Goal: Task Accomplishment & Management: Manage account settings

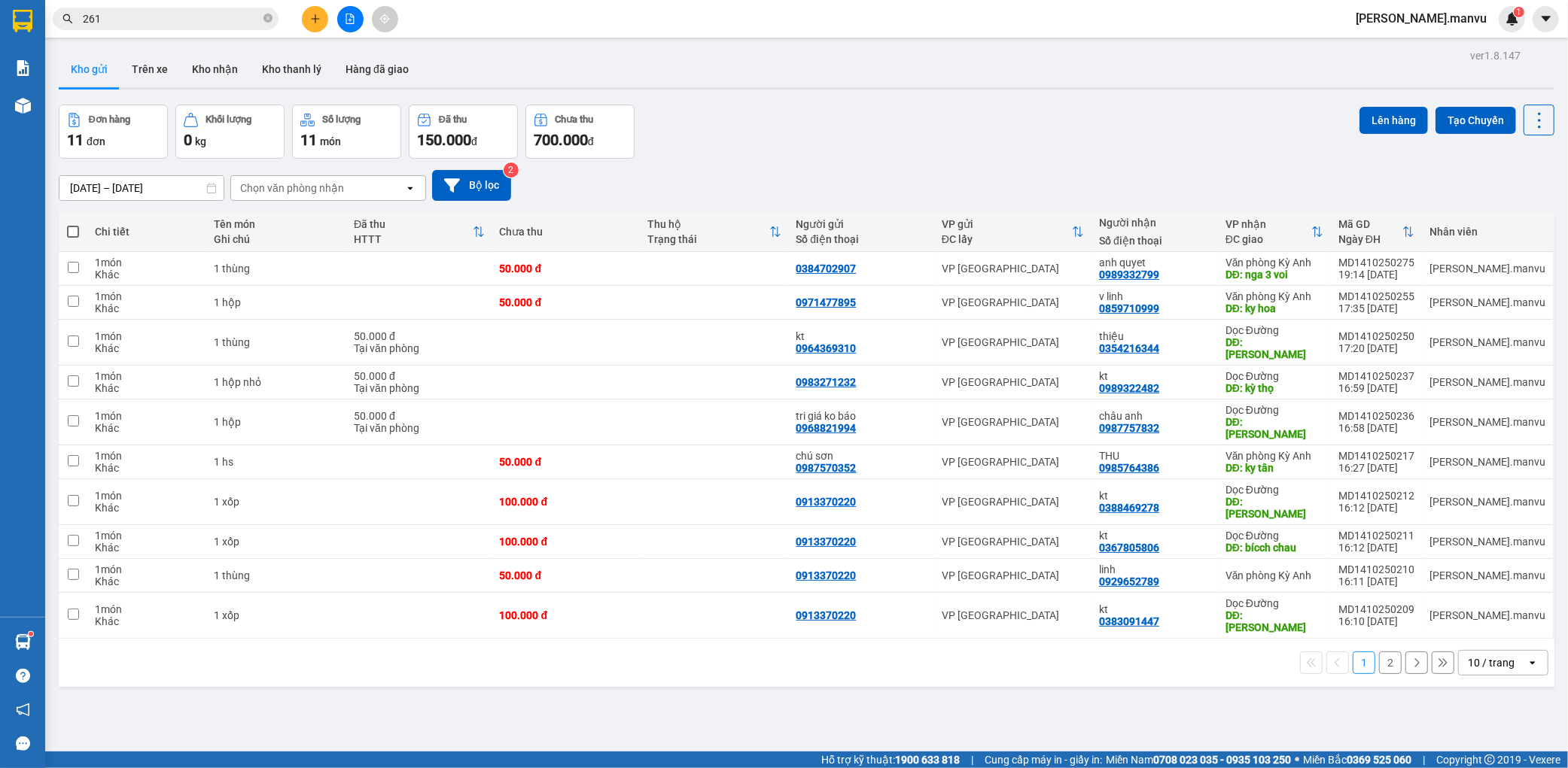
click at [73, 235] on span at bounding box center [73, 232] width 12 height 12
click at [73, 224] on input "checkbox" at bounding box center [73, 224] width 0 height 0
checkbox input "true"
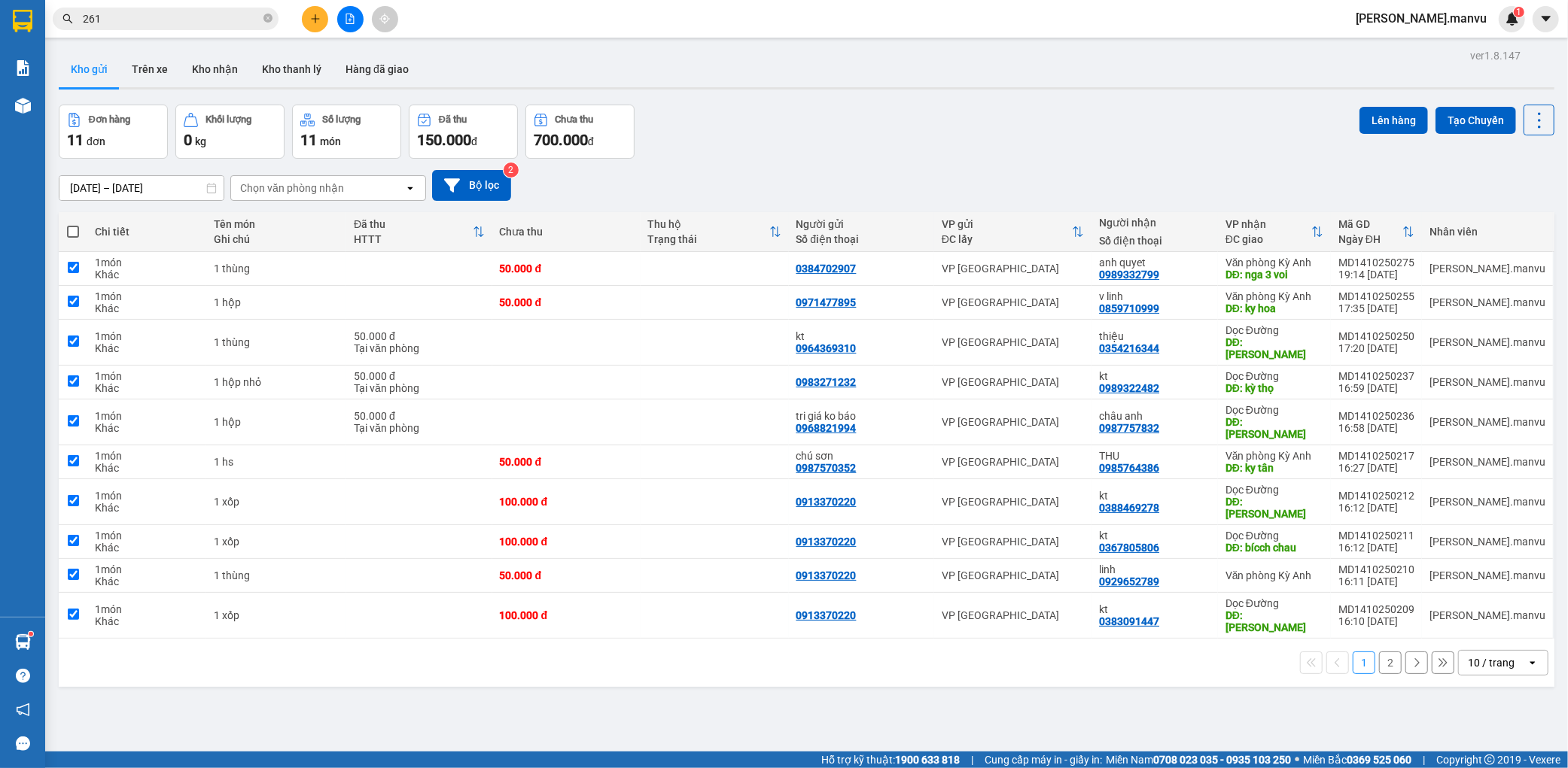
checkbox input "true"
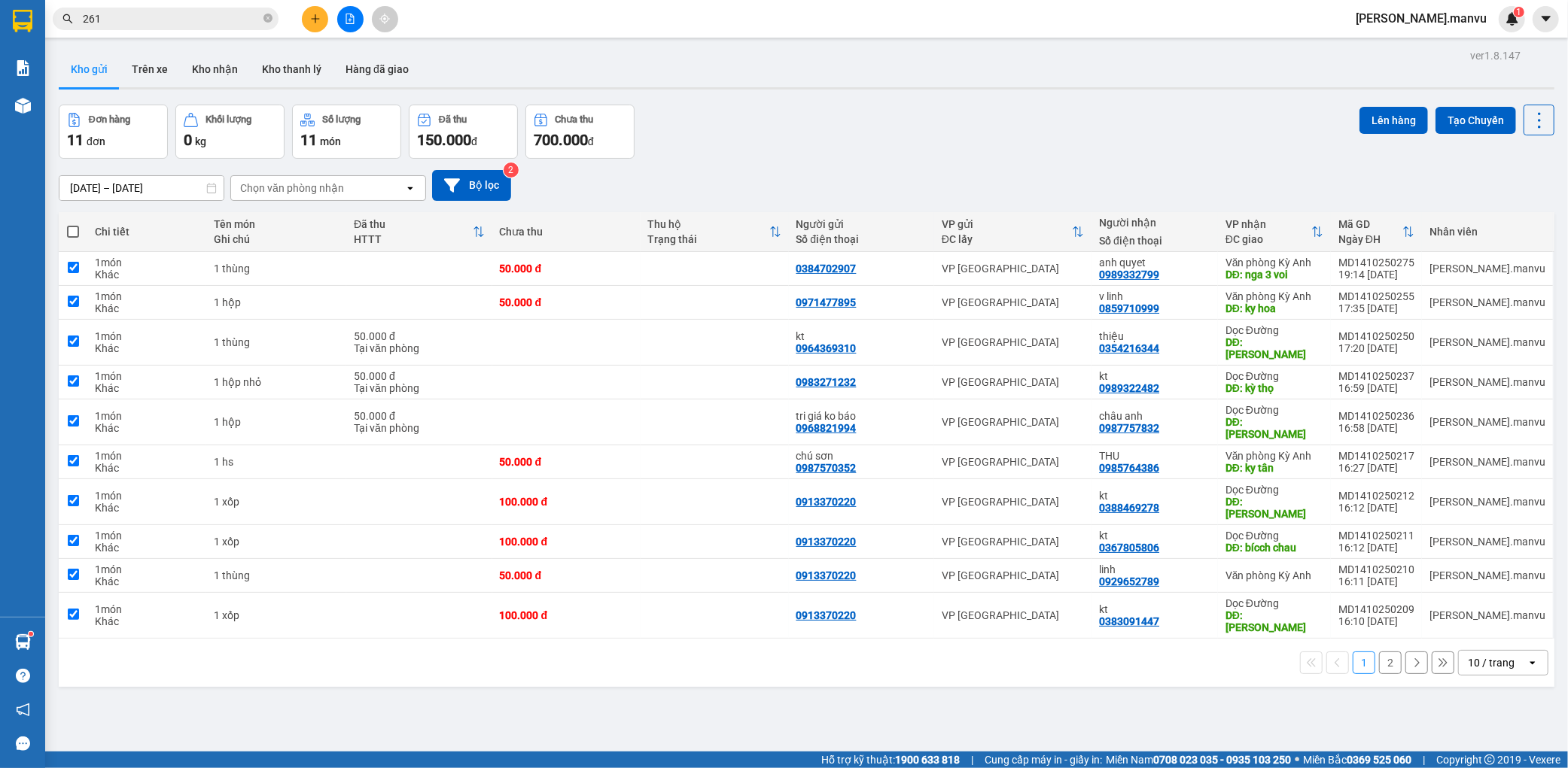
checkbox input "true"
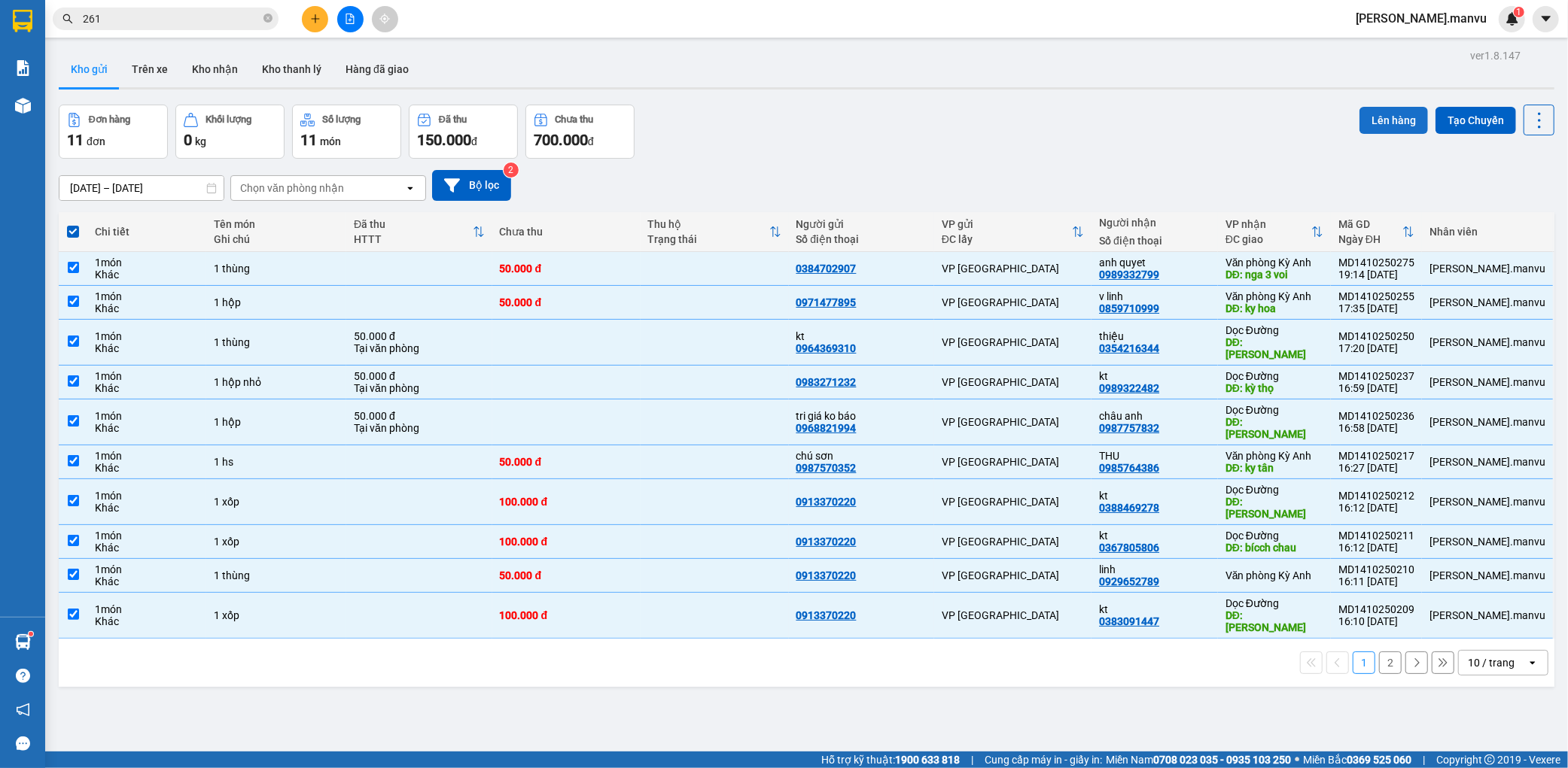
click at [1361, 114] on button "Lên hàng" at bounding box center [1393, 120] width 69 height 27
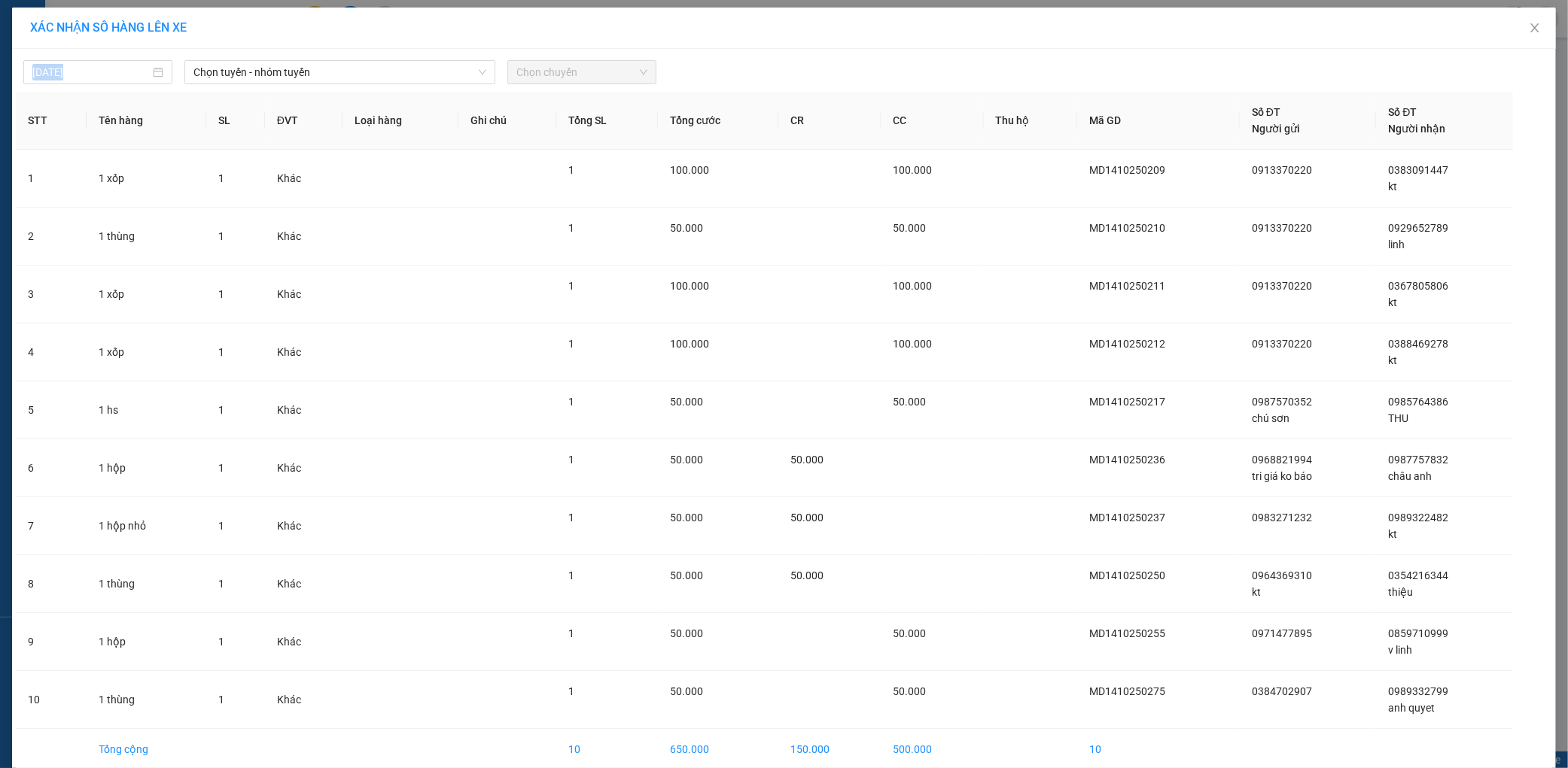
drag, startPoint x: 457, startPoint y: 48, endPoint x: 448, endPoint y: 56, distance: 12.0
click at [457, 52] on div "XÁC NHẬN SỐ HÀNG LÊN XE [DATE] Chọn tuyến - nhóm tuyến Chọn chuyến STT Tên hàng…" at bounding box center [784, 414] width 1543 height 813
drag, startPoint x: 448, startPoint y: 56, endPoint x: 441, endPoint y: 60, distance: 8.1
click at [447, 56] on div "[DATE] Chọn tuyến - nhóm tuyến Chọn chuyến" at bounding box center [784, 68] width 1536 height 31
click at [419, 71] on span "Chọn tuyến - nhóm tuyến" at bounding box center [340, 73] width 293 height 23
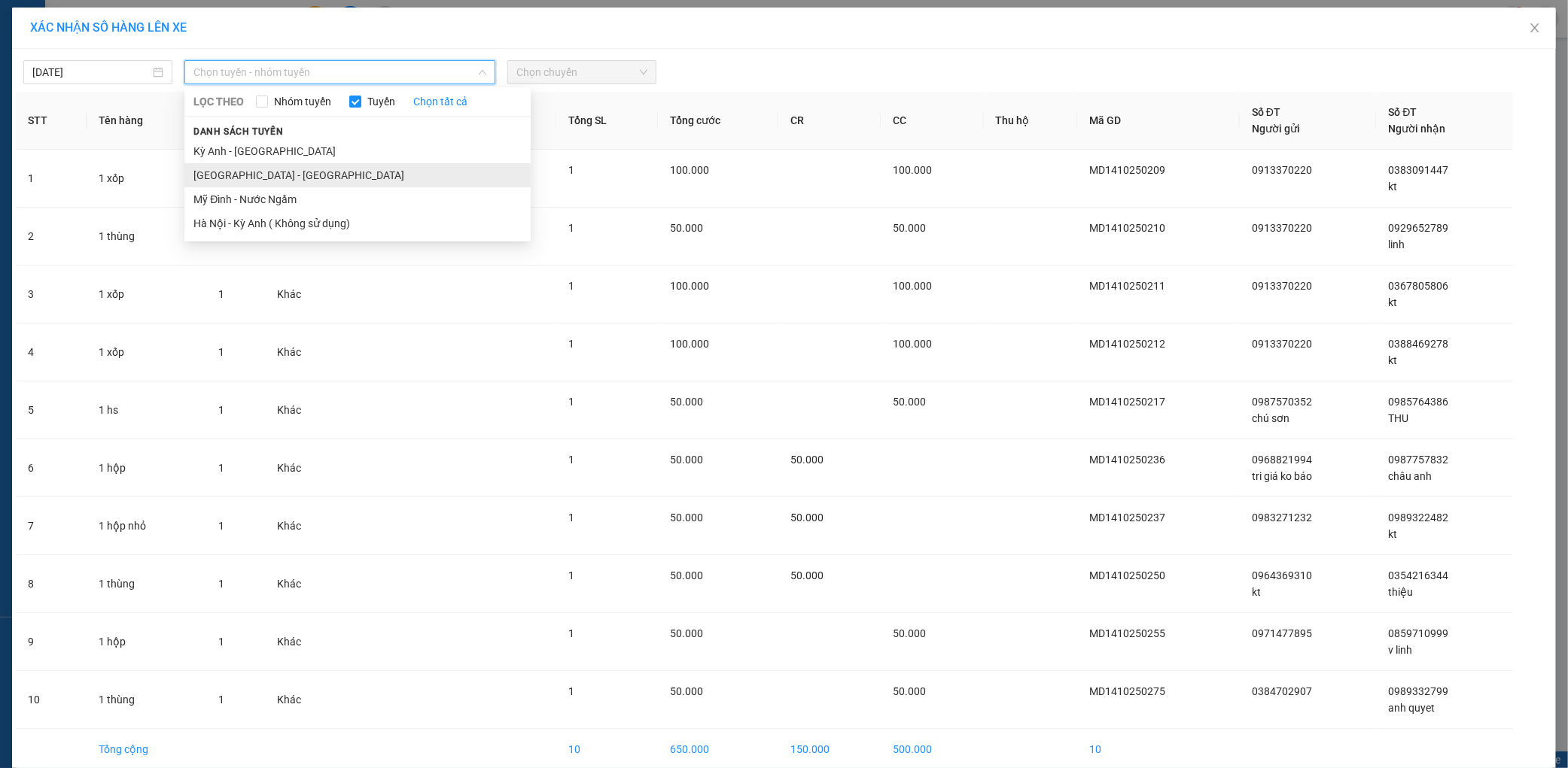
click at [286, 178] on li "[GEOGRAPHIC_DATA] - [GEOGRAPHIC_DATA]" at bounding box center [357, 175] width 346 height 24
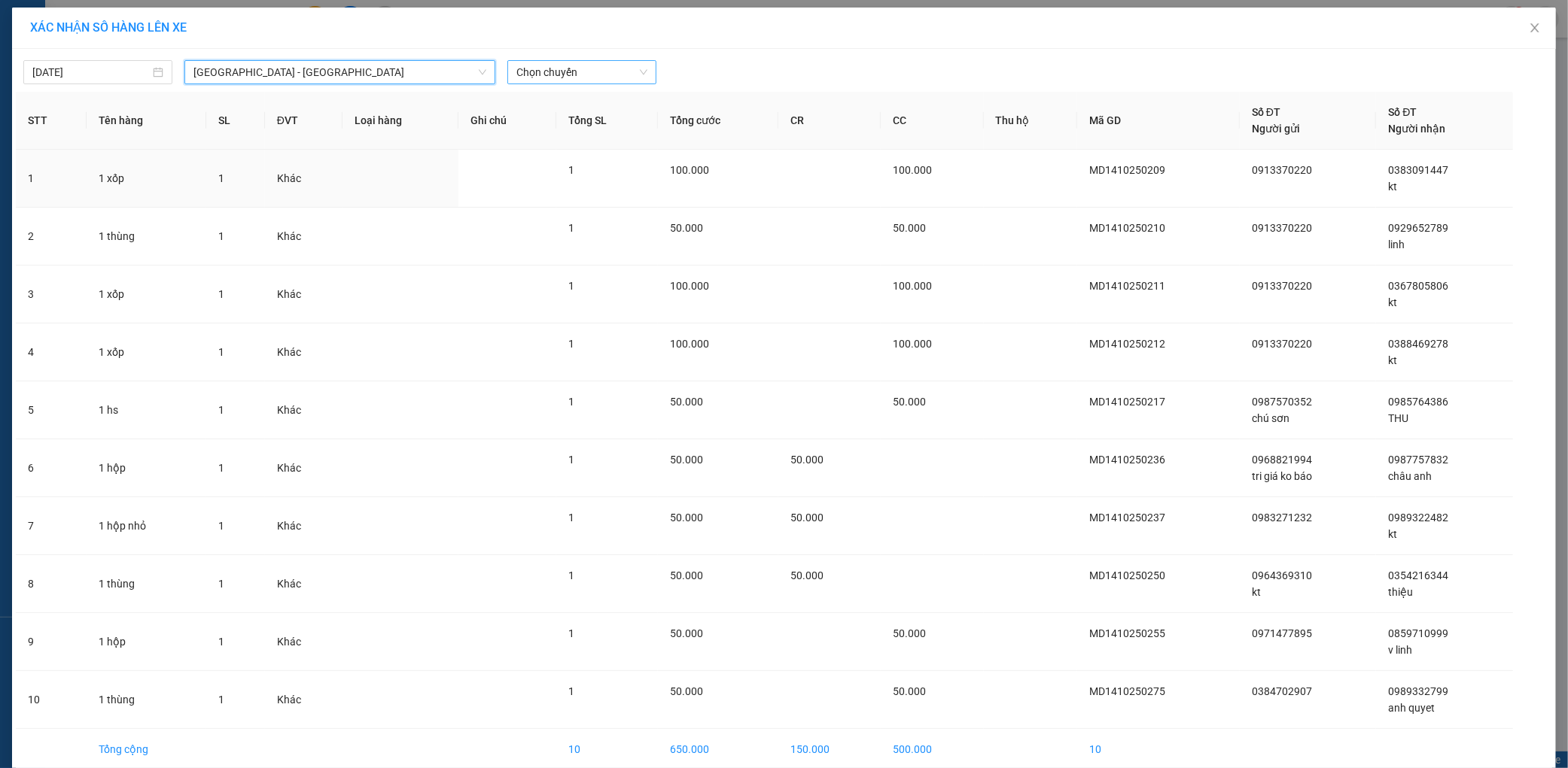
click at [597, 73] on span "Chọn chuyến" at bounding box center [581, 73] width 131 height 23
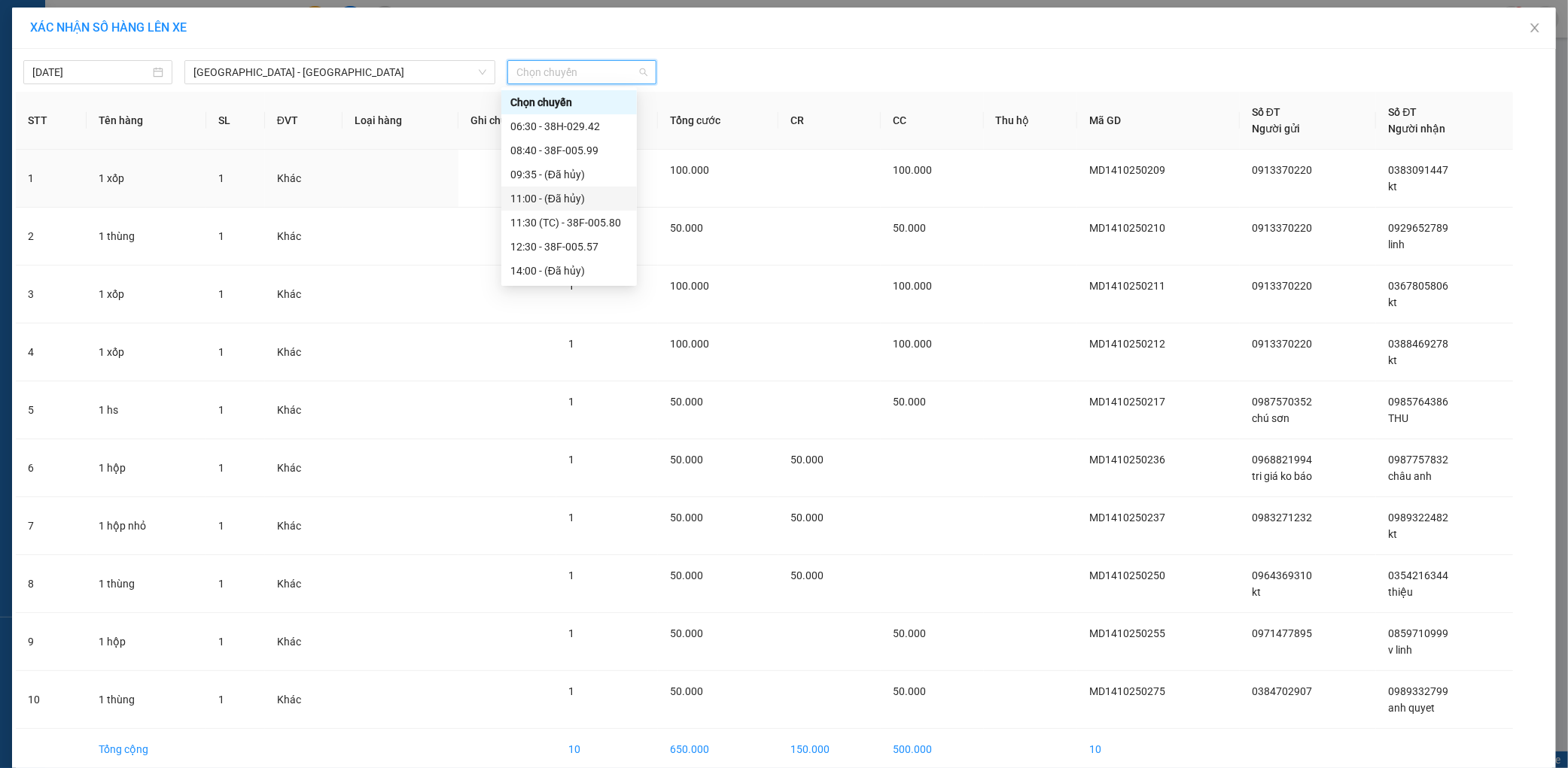
scroll to position [265, 0]
click at [575, 244] on div "21:55 - 38H-029.22" at bounding box center [569, 246] width 117 height 16
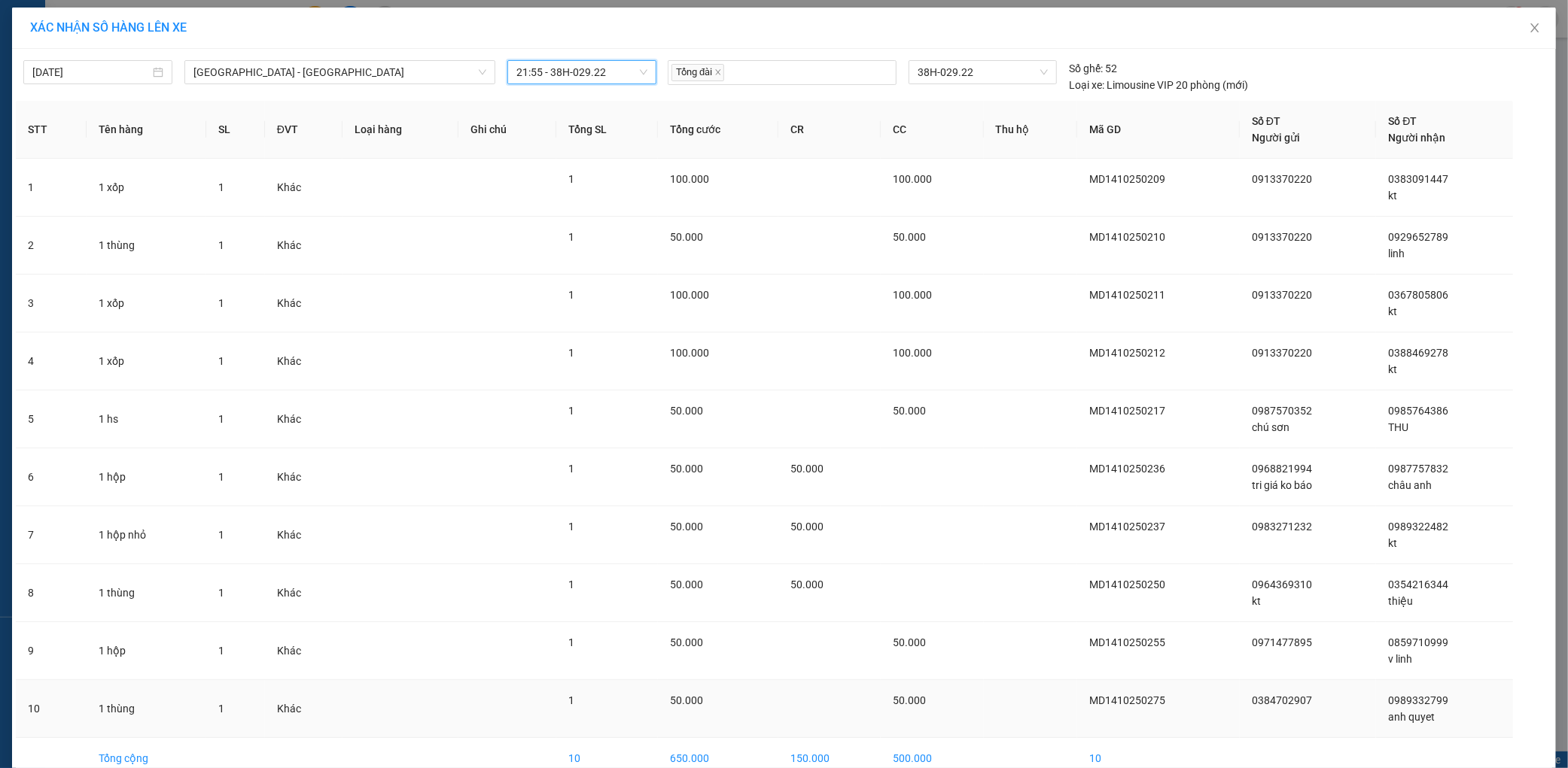
scroll to position [80, 0]
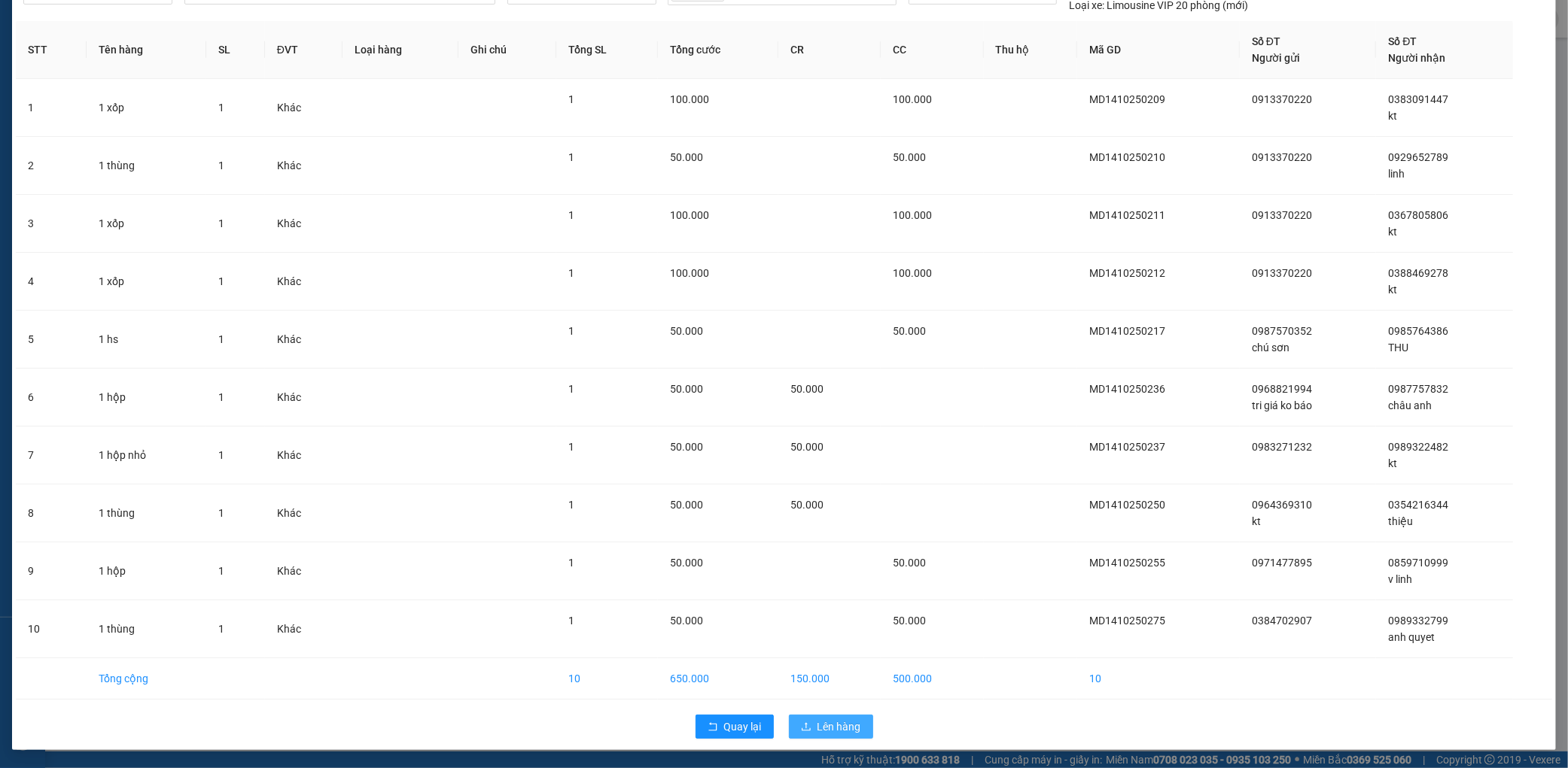
click at [824, 737] on button "Lên hàng" at bounding box center [830, 726] width 84 height 24
click at [825, 725] on span "Lên hàng" at bounding box center [839, 726] width 44 height 16
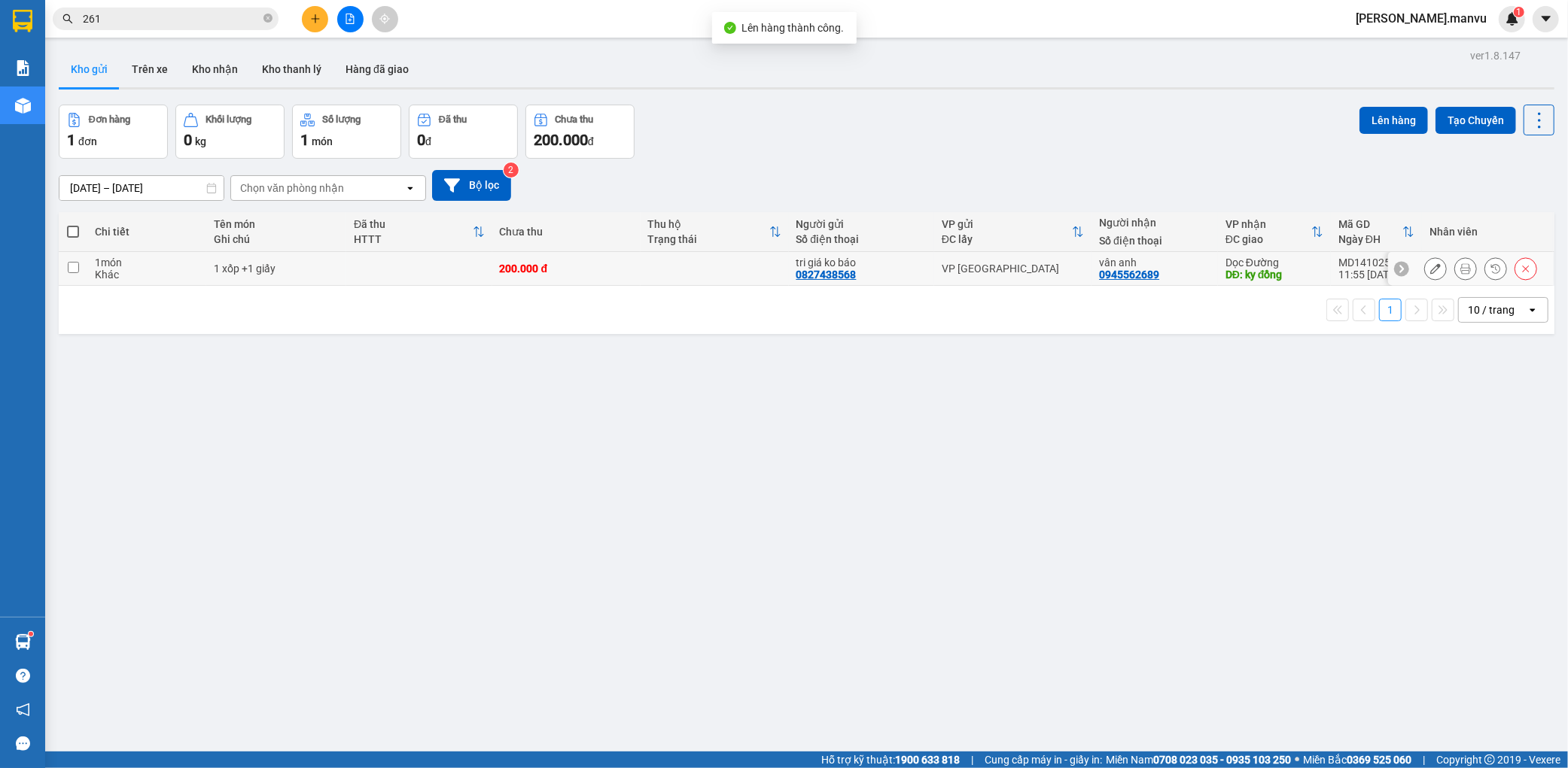
drag, startPoint x: 626, startPoint y: 276, endPoint x: 658, endPoint y: 259, distance: 36.2
click at [627, 275] on td "200.000 đ" at bounding box center [566, 268] width 148 height 33
checkbox input "true"
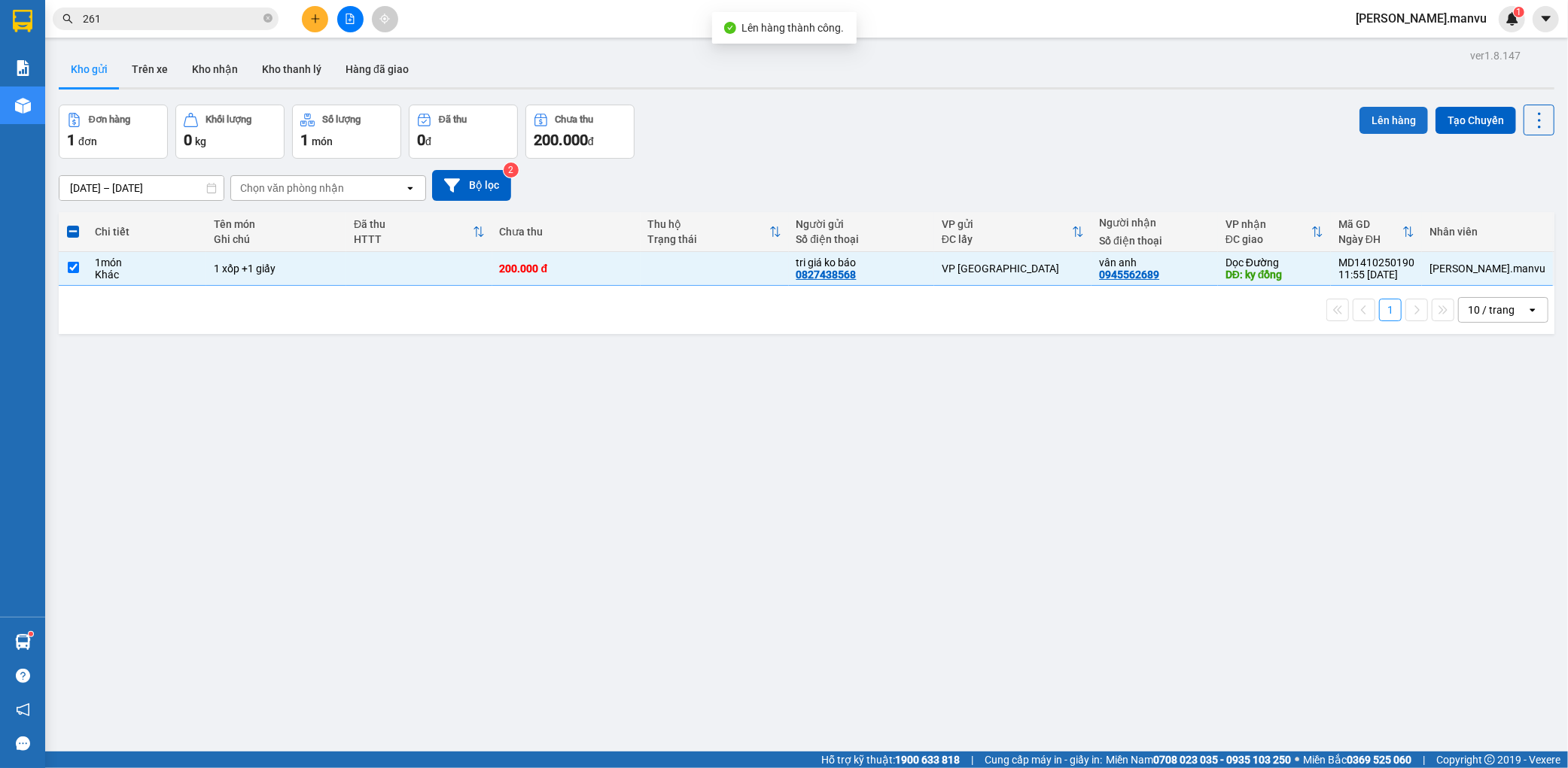
click at [1359, 115] on button "Lên hàng" at bounding box center [1393, 120] width 69 height 27
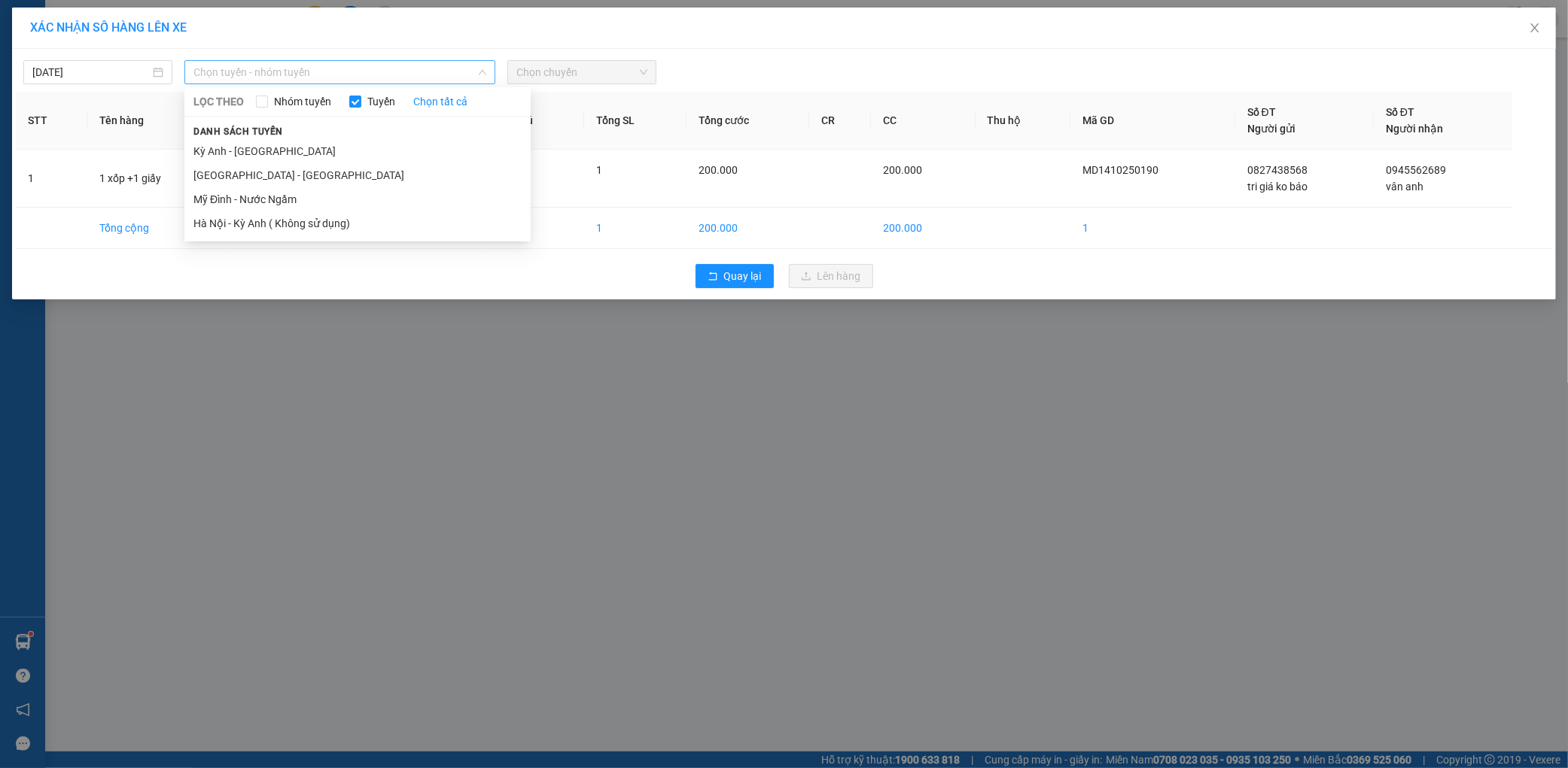
click at [355, 73] on span "Chọn tuyến - nhóm tuyến" at bounding box center [340, 73] width 293 height 23
click at [282, 179] on li "[GEOGRAPHIC_DATA] - [GEOGRAPHIC_DATA]" at bounding box center [357, 175] width 346 height 24
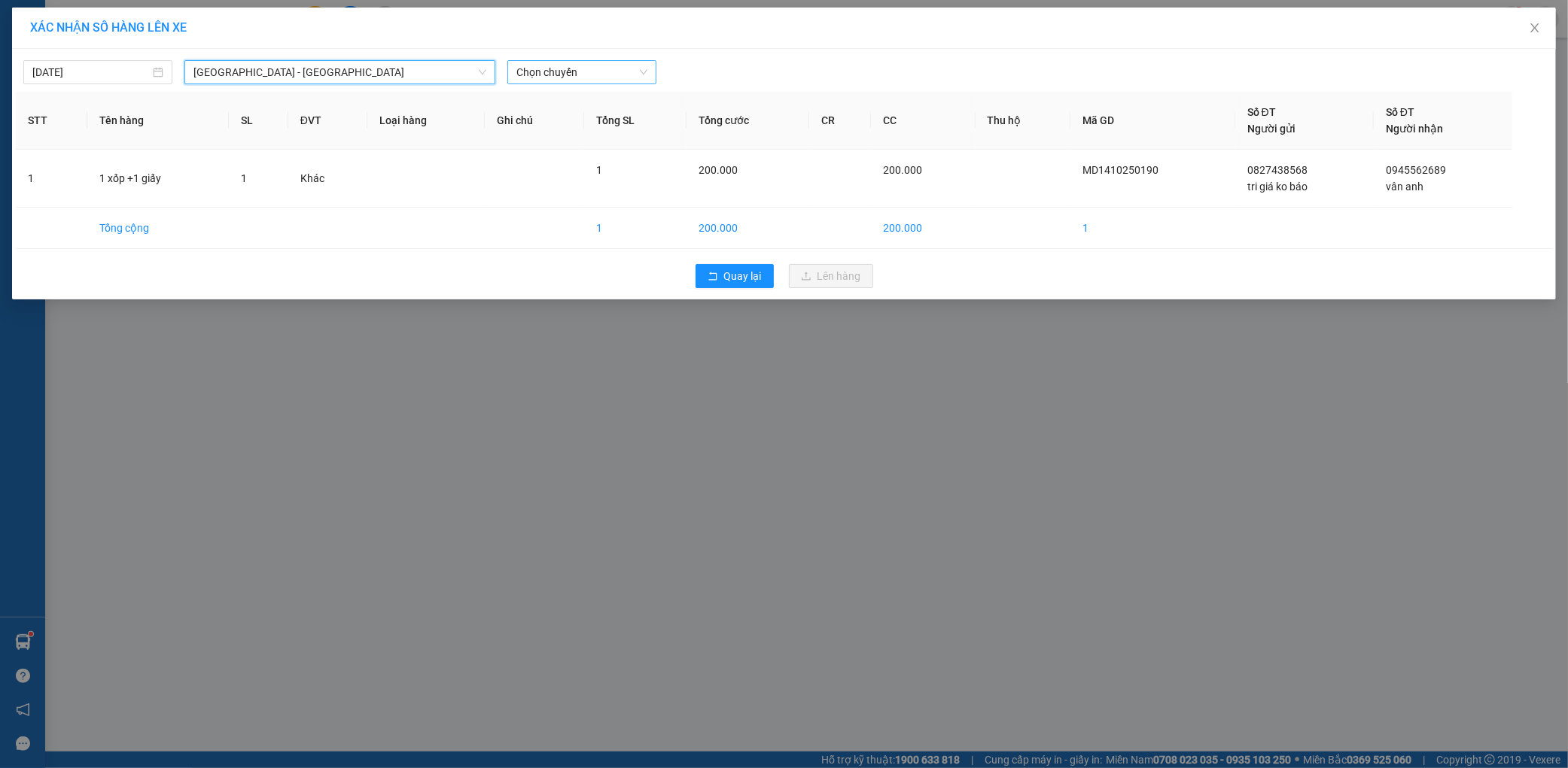
drag, startPoint x: 593, startPoint y: 73, endPoint x: 593, endPoint y: 83, distance: 10.0
click at [595, 73] on span "Chọn chuyến" at bounding box center [581, 73] width 131 height 23
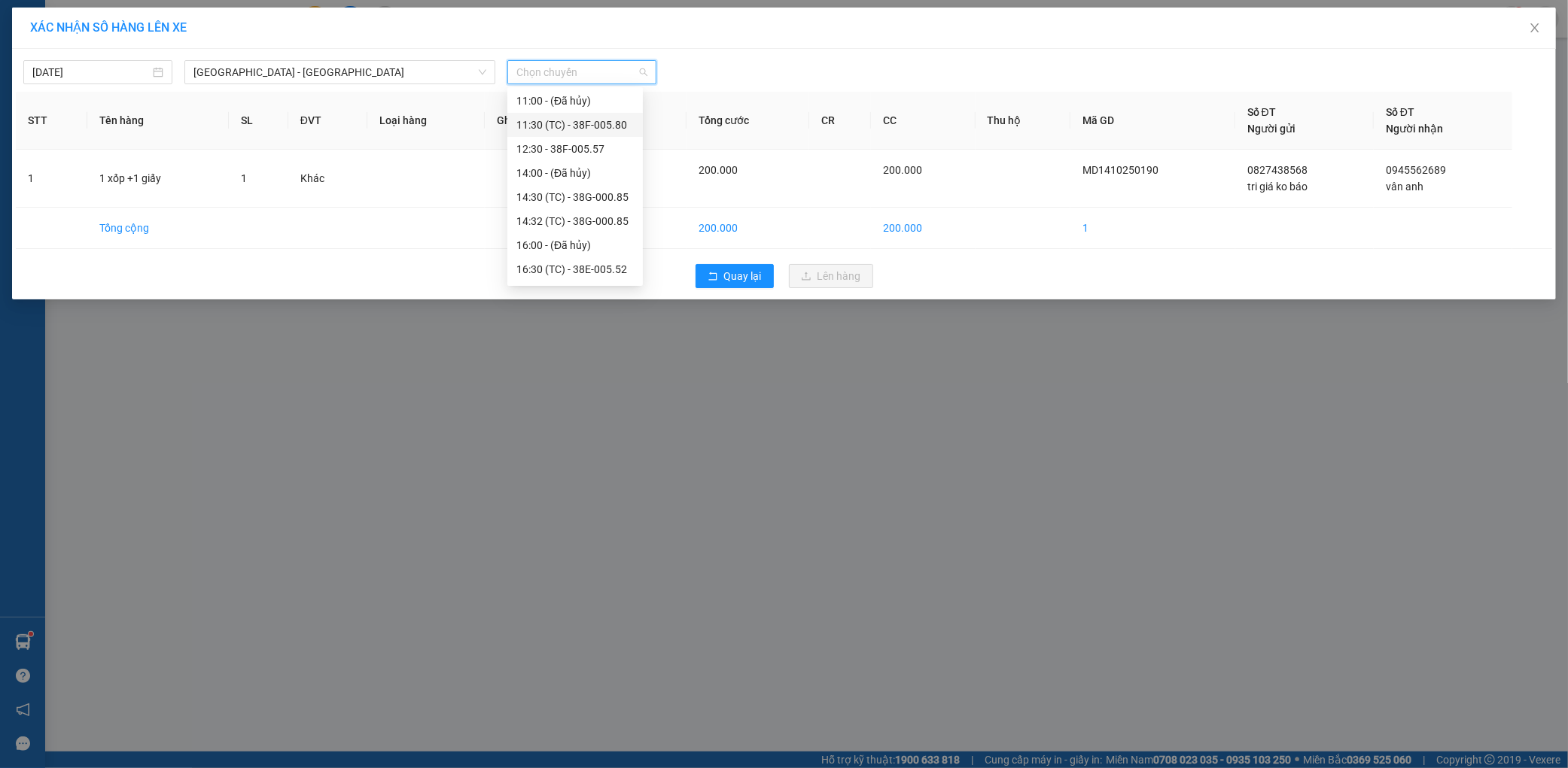
scroll to position [265, 0]
click at [582, 256] on div "21:55 - 38H-029.22" at bounding box center [575, 246] width 136 height 24
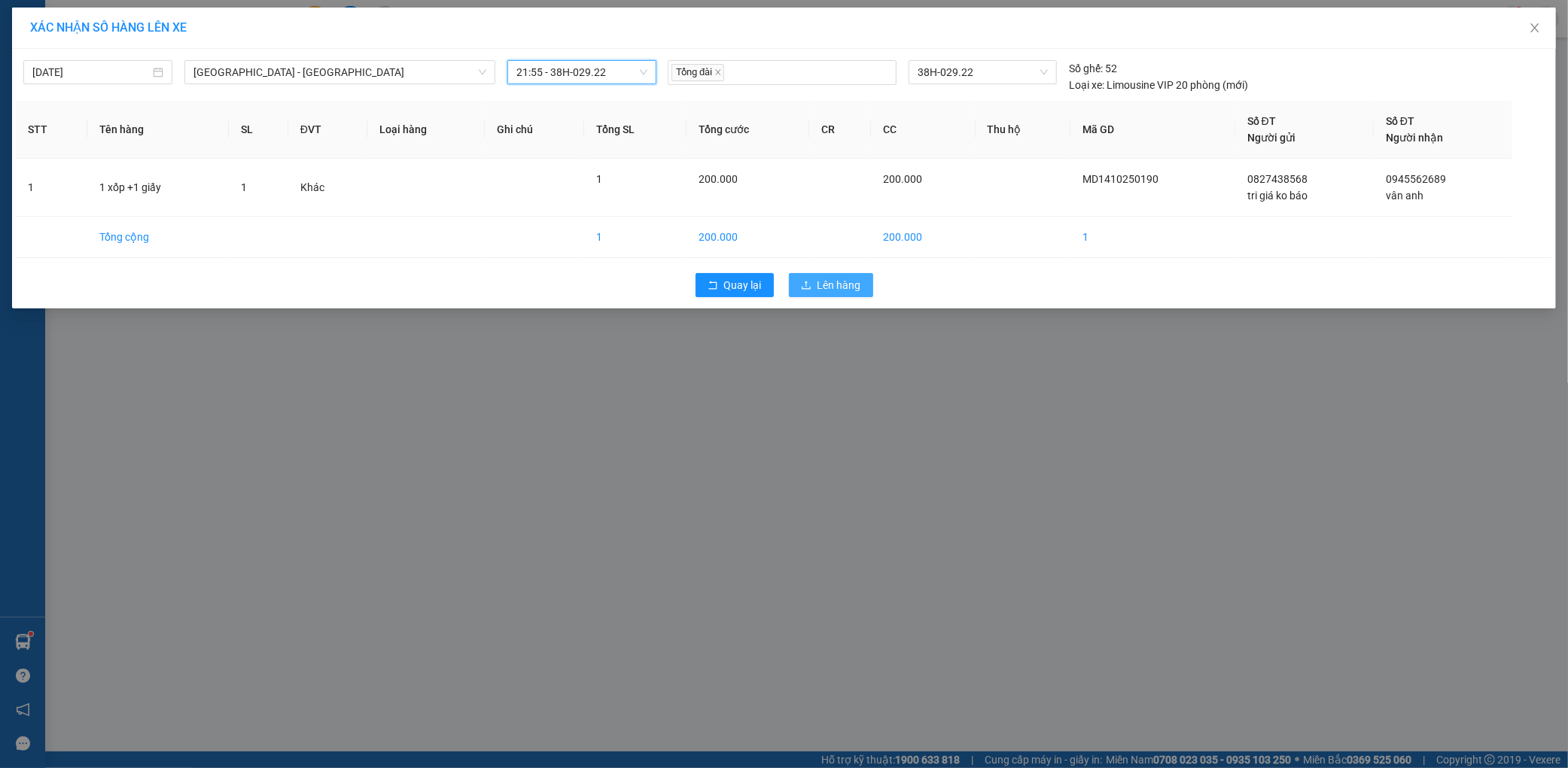
click at [813, 287] on button "Lên hàng" at bounding box center [830, 284] width 84 height 24
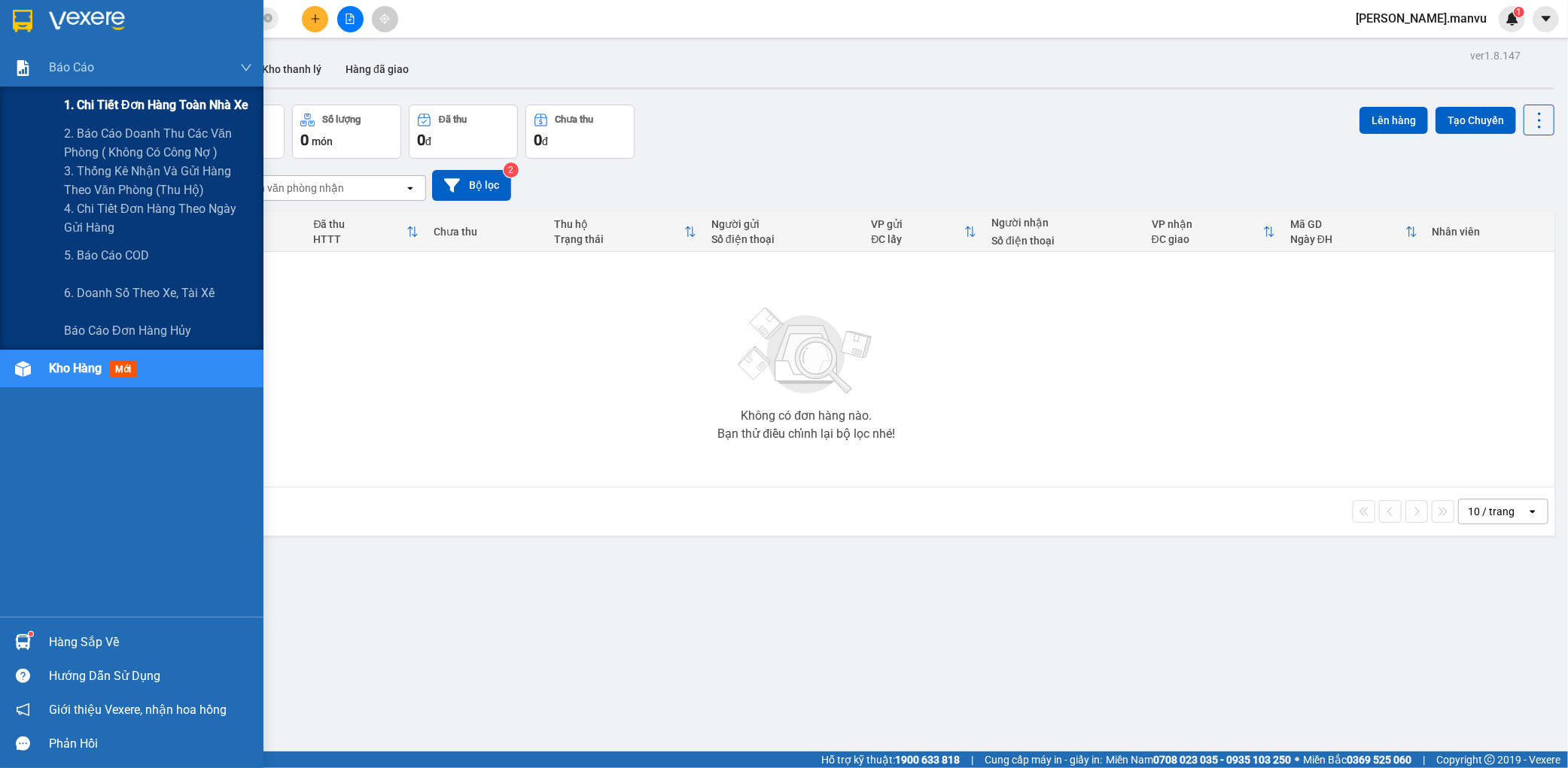
click at [107, 102] on span "1. Chi tiết đơn hàng toàn nhà xe" at bounding box center [156, 105] width 184 height 19
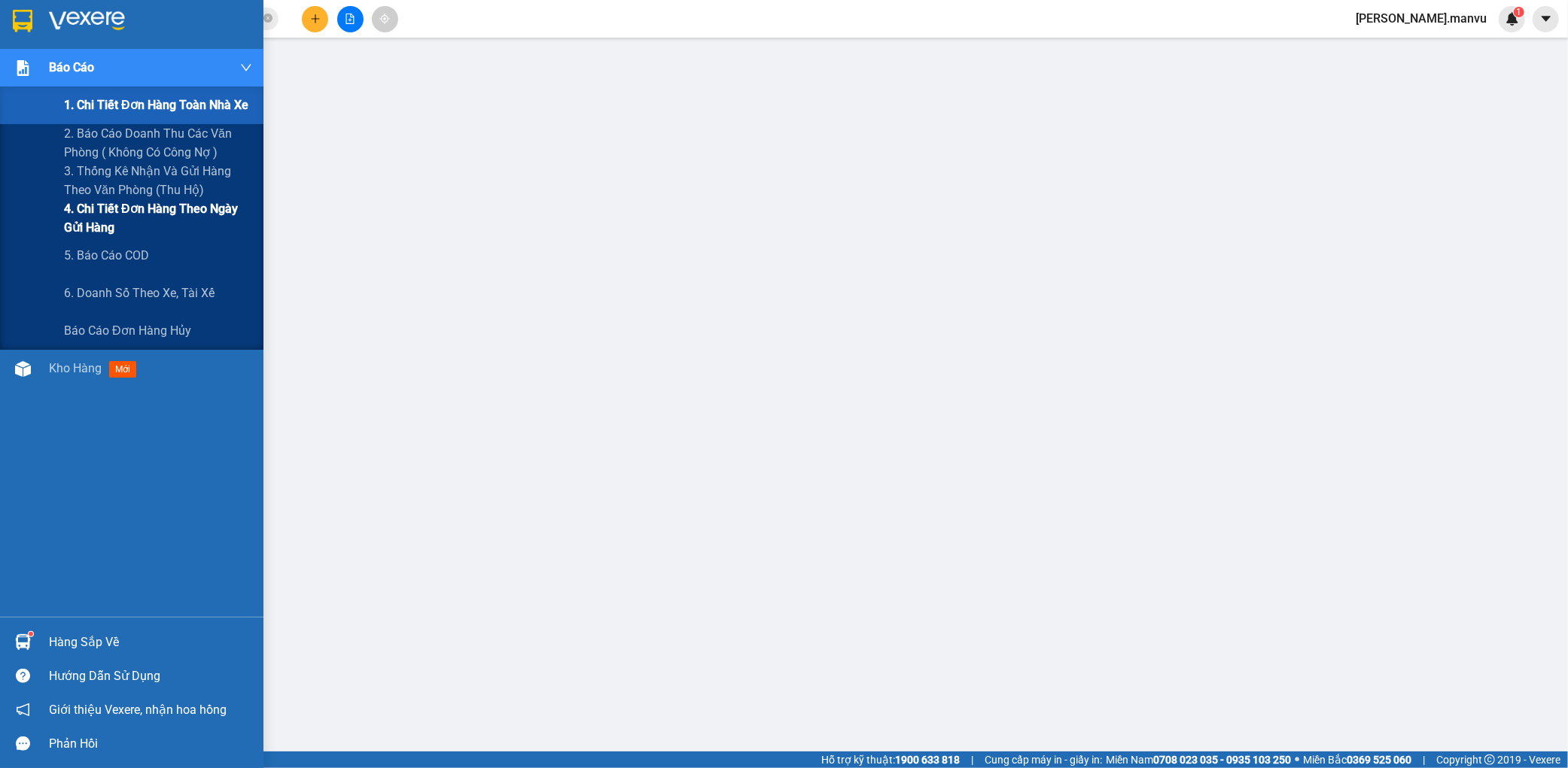
click at [115, 223] on span "4. Chi tiết đơn hàng theo ngày gửi hàng" at bounding box center [157, 218] width 188 height 37
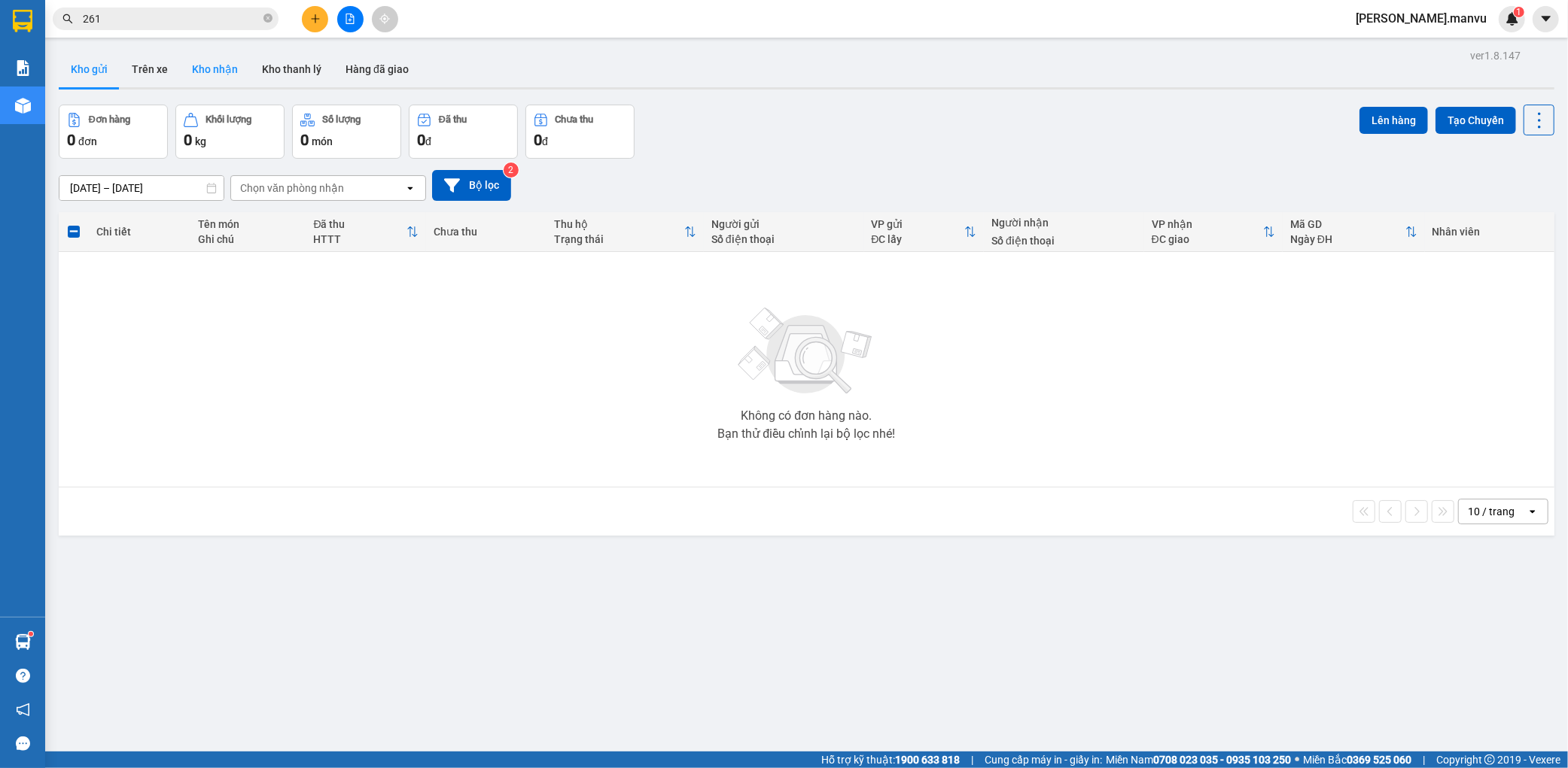
click at [212, 71] on button "Kho nhận" at bounding box center [214, 70] width 70 height 36
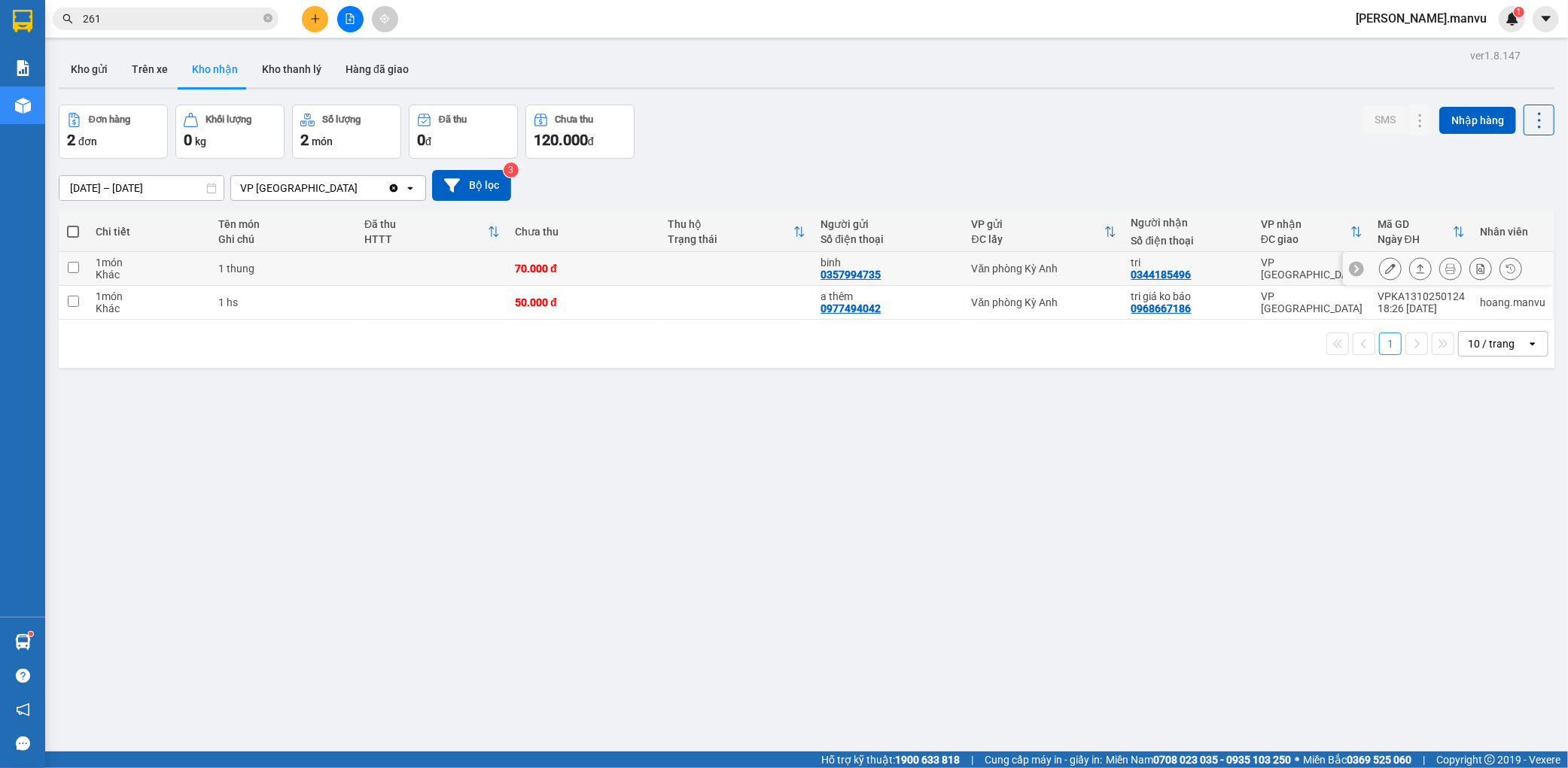
click at [1383, 272] on button at bounding box center [1390, 269] width 21 height 27
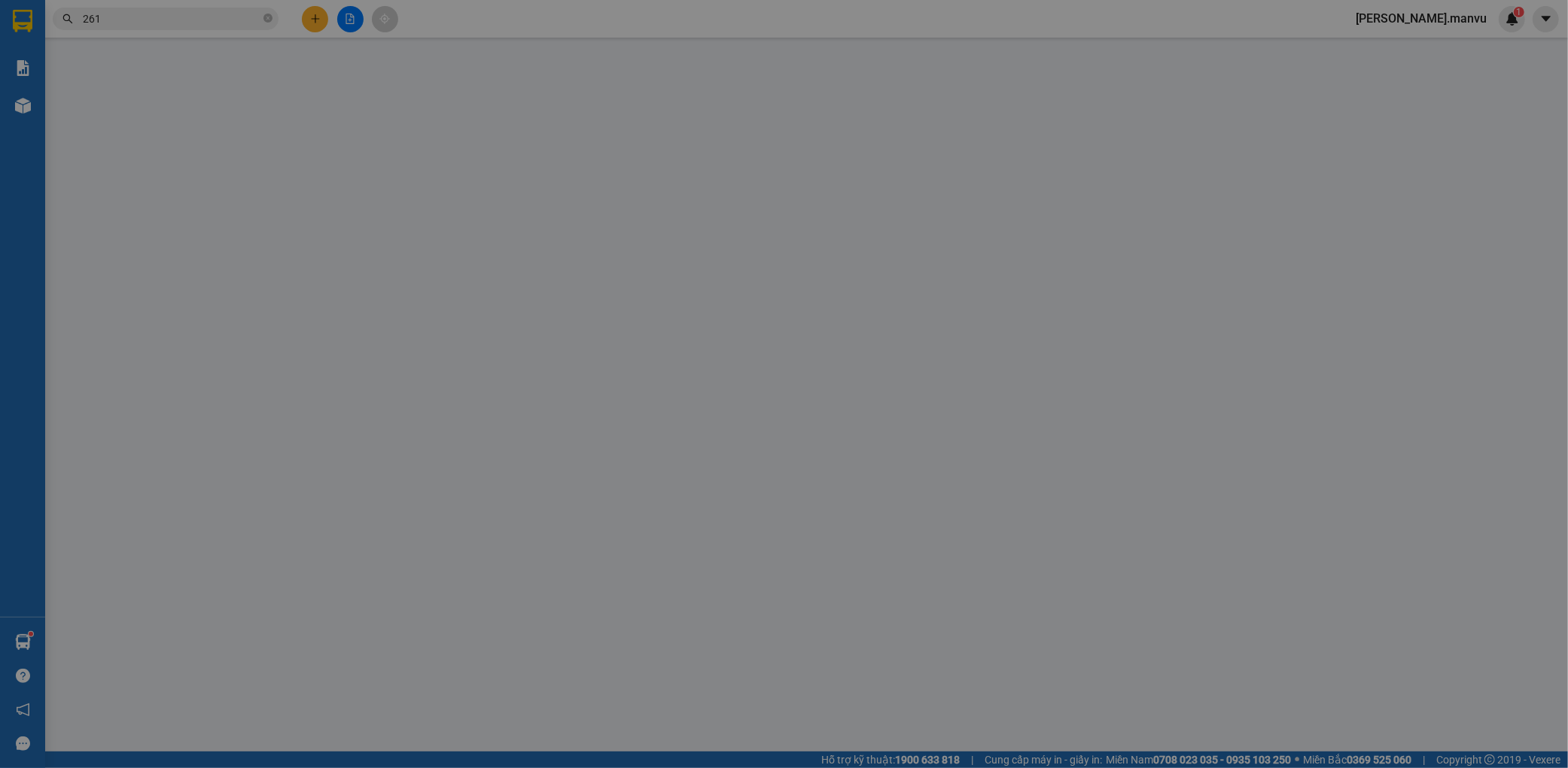
type input "0357994735"
type input "binh"
type input "0344185496"
type input "tri"
type input "0"
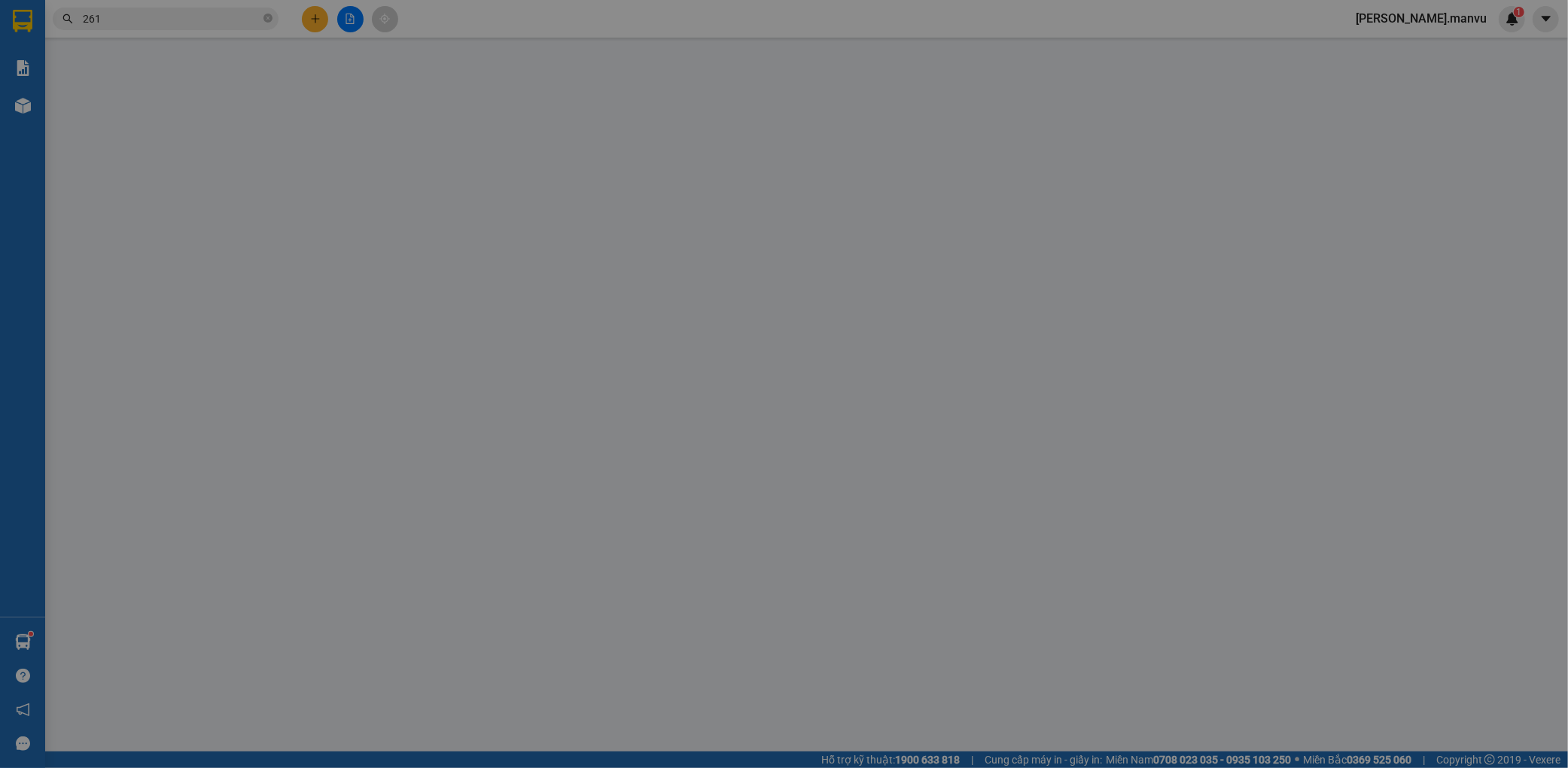
type input "70.000"
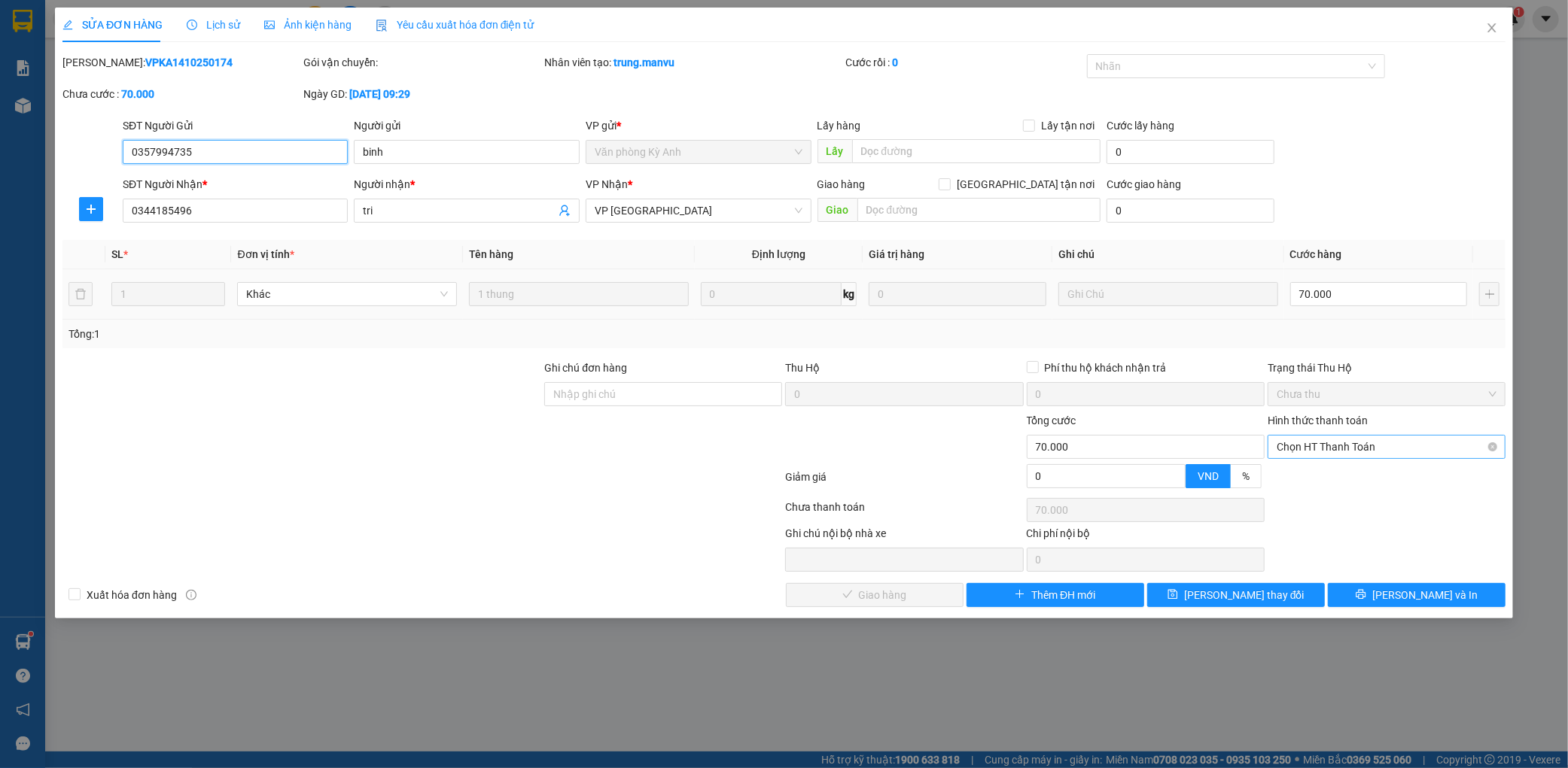
click at [1333, 446] on span "Chọn HT Thanh Toán" at bounding box center [1386, 447] width 220 height 23
click at [1295, 479] on div "Tại văn phòng" at bounding box center [1386, 476] width 220 height 16
type input "0"
click at [953, 594] on button "[PERSON_NAME] và Giao hàng" at bounding box center [874, 594] width 178 height 24
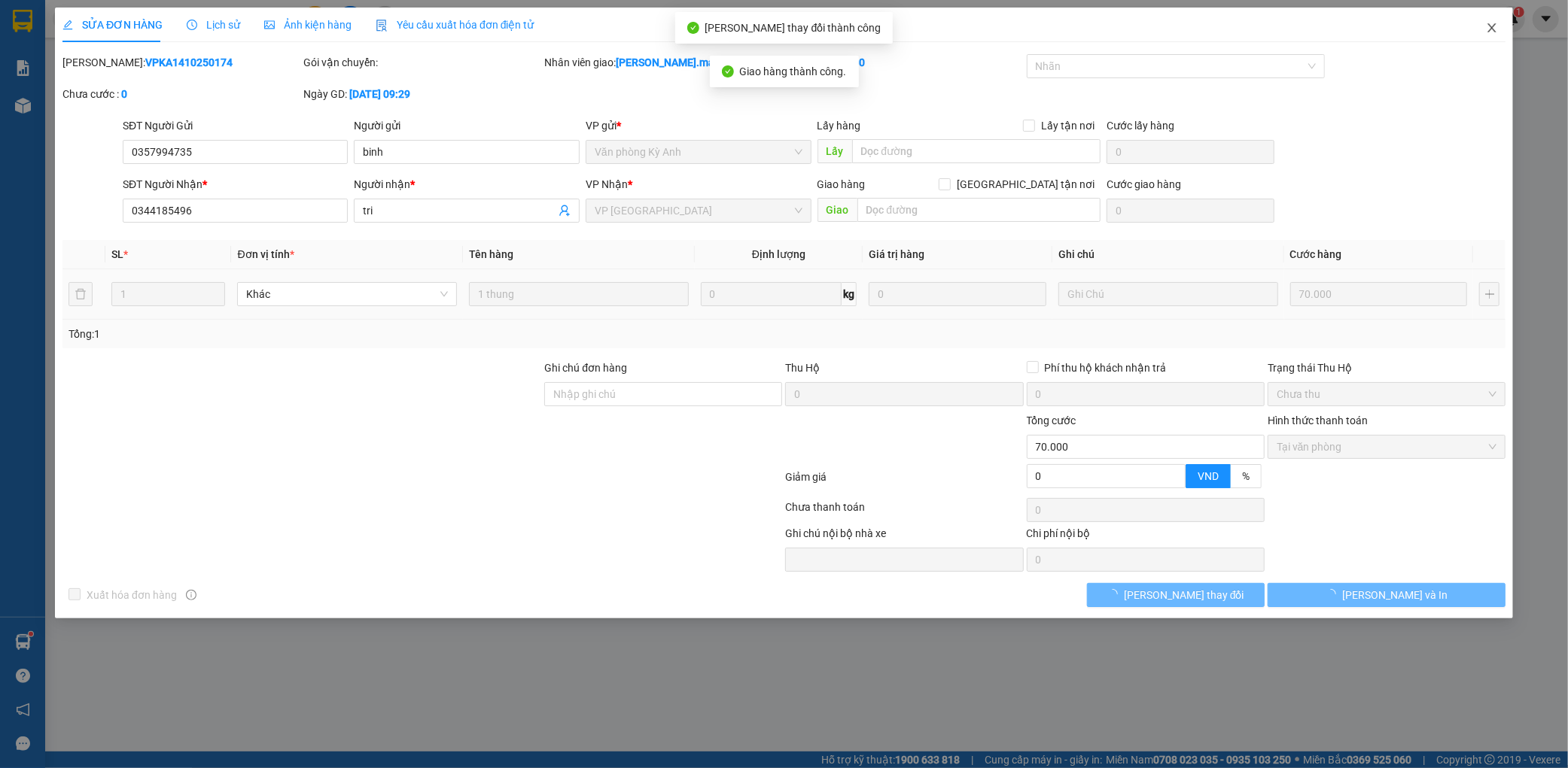
click at [1486, 20] on span "Close" at bounding box center [1492, 29] width 42 height 42
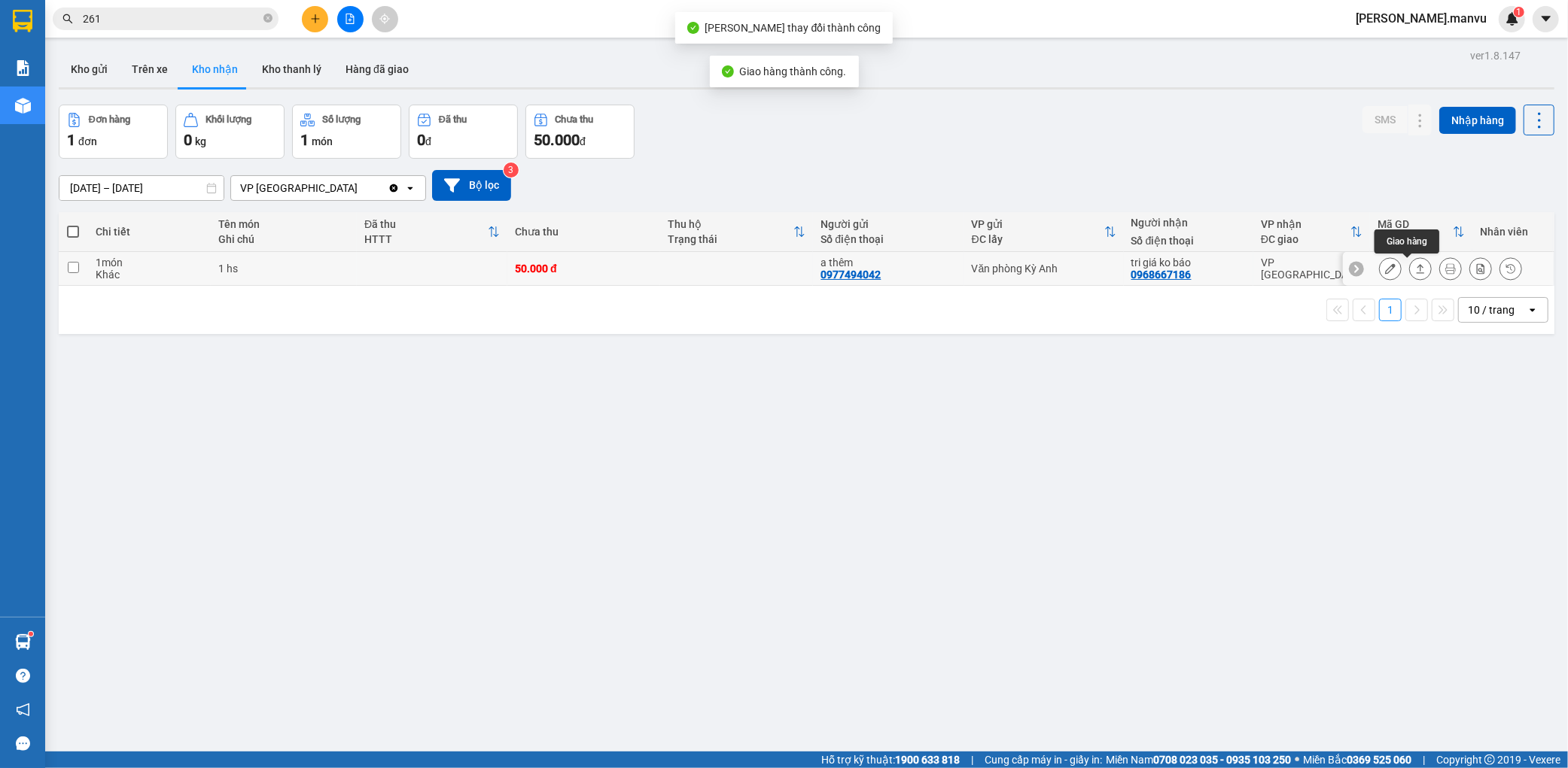
click at [1383, 268] on button at bounding box center [1390, 269] width 21 height 27
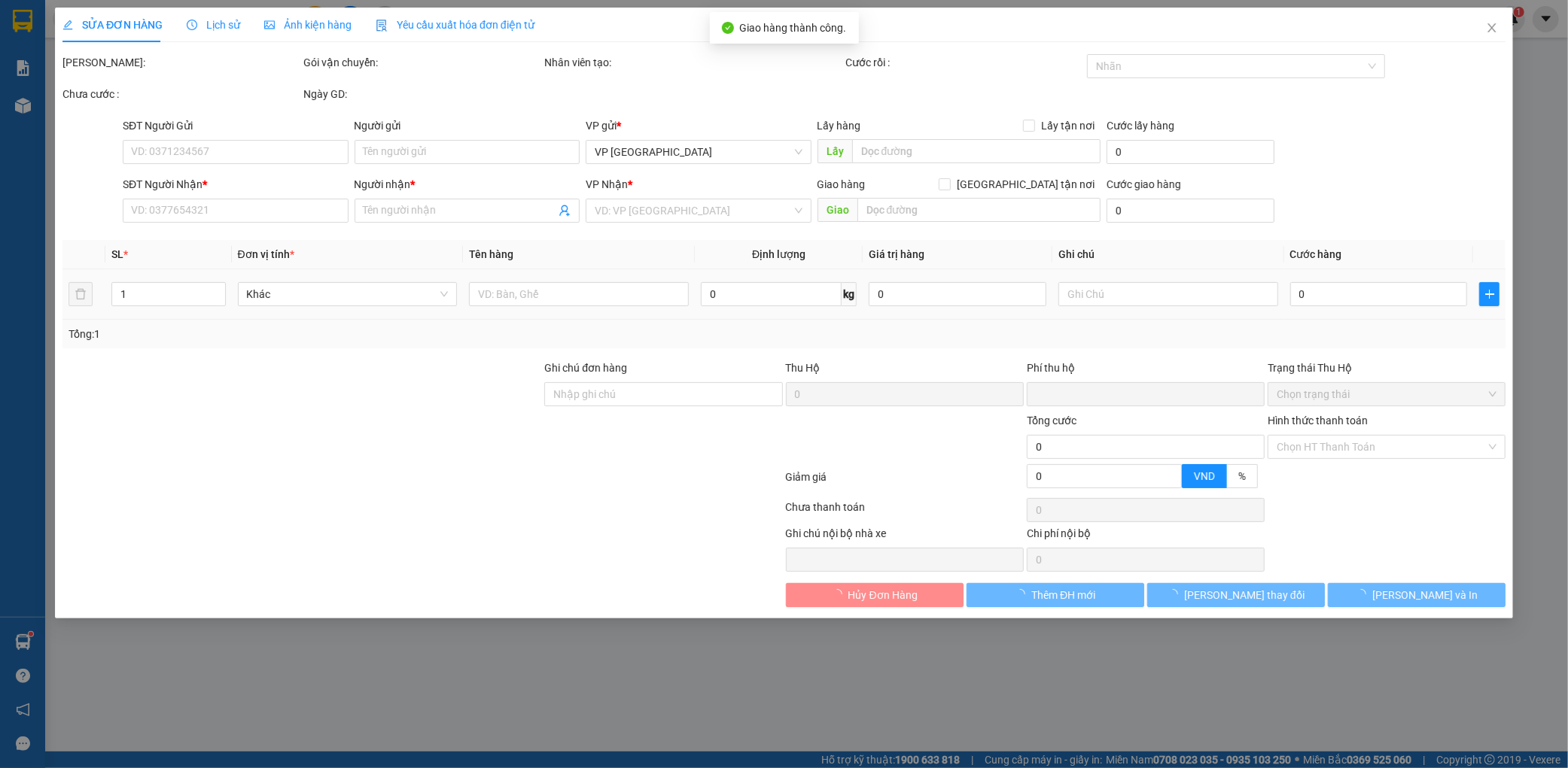
type input "0977494042"
type input "a thêm"
type input "0968667186"
type input "tri giá ko báo"
type input "0"
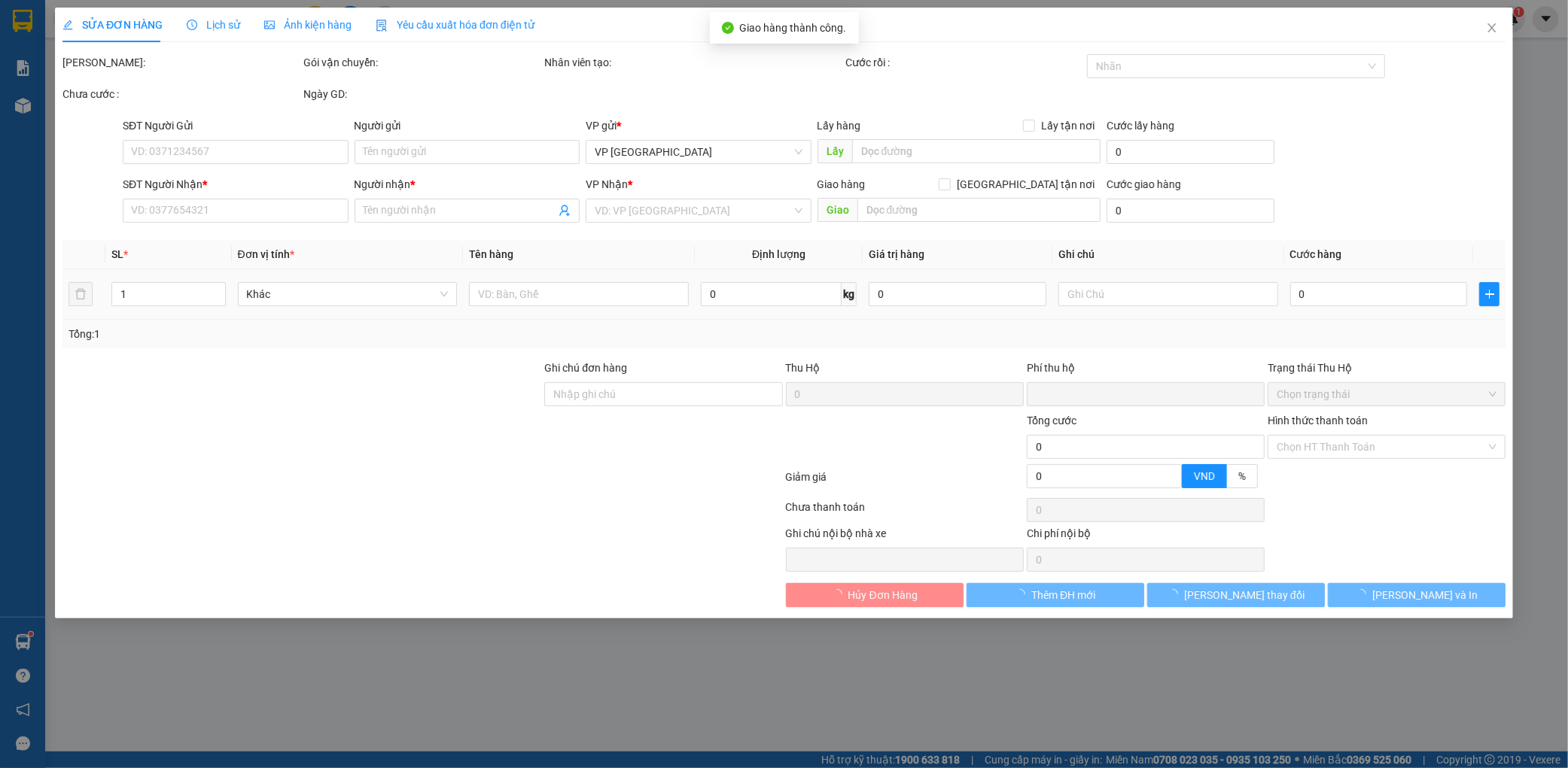
type input "50.000"
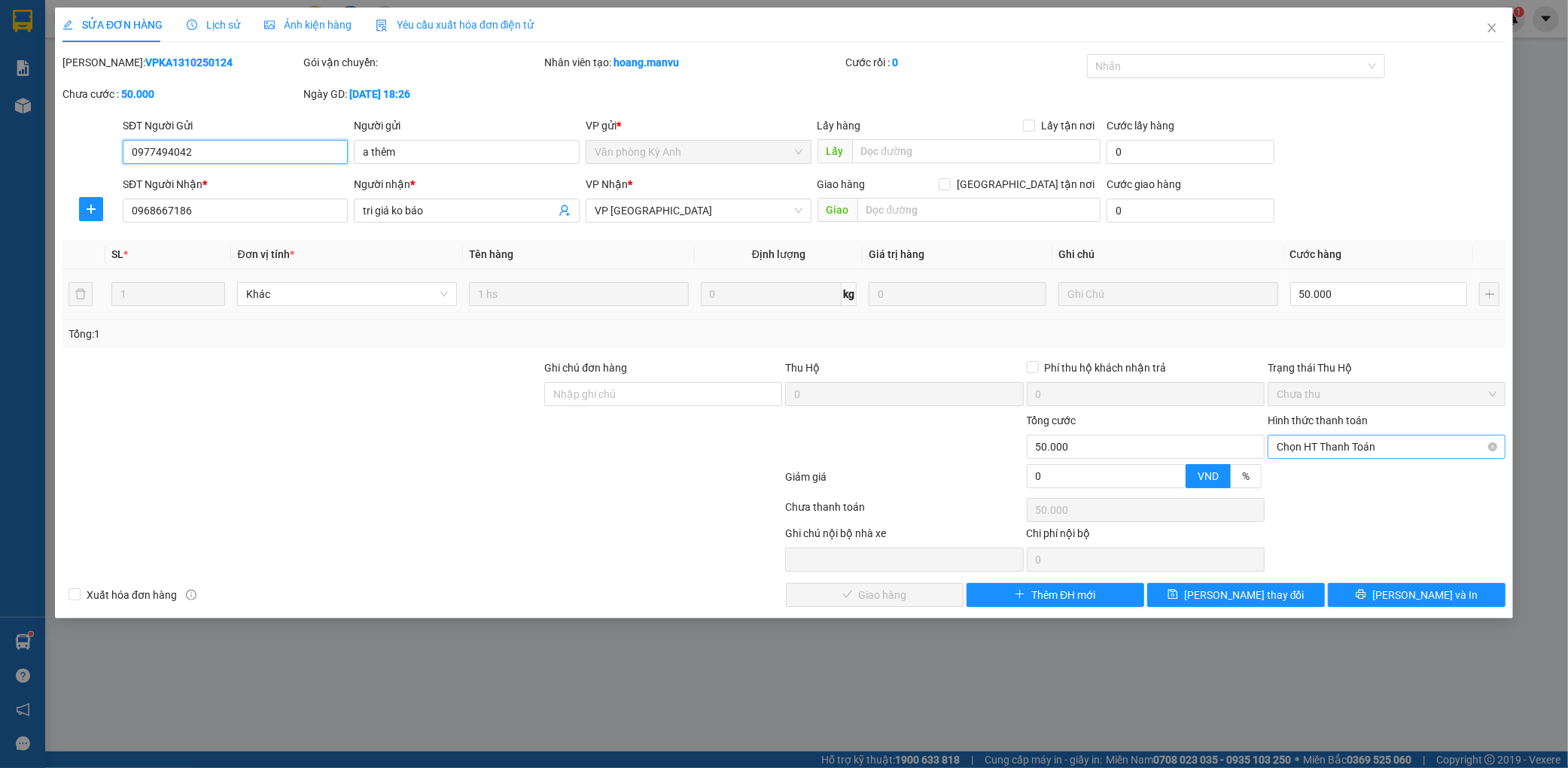
click at [1321, 449] on span "Chọn HT Thanh Toán" at bounding box center [1386, 447] width 220 height 23
click at [1295, 477] on div "Tại văn phòng" at bounding box center [1386, 476] width 220 height 16
type input "0"
drag, startPoint x: 919, startPoint y: 591, endPoint x: 935, endPoint y: 582, distance: 18.4
click at [919, 592] on span "[PERSON_NAME] và Giao hàng" at bounding box center [886, 594] width 144 height 16
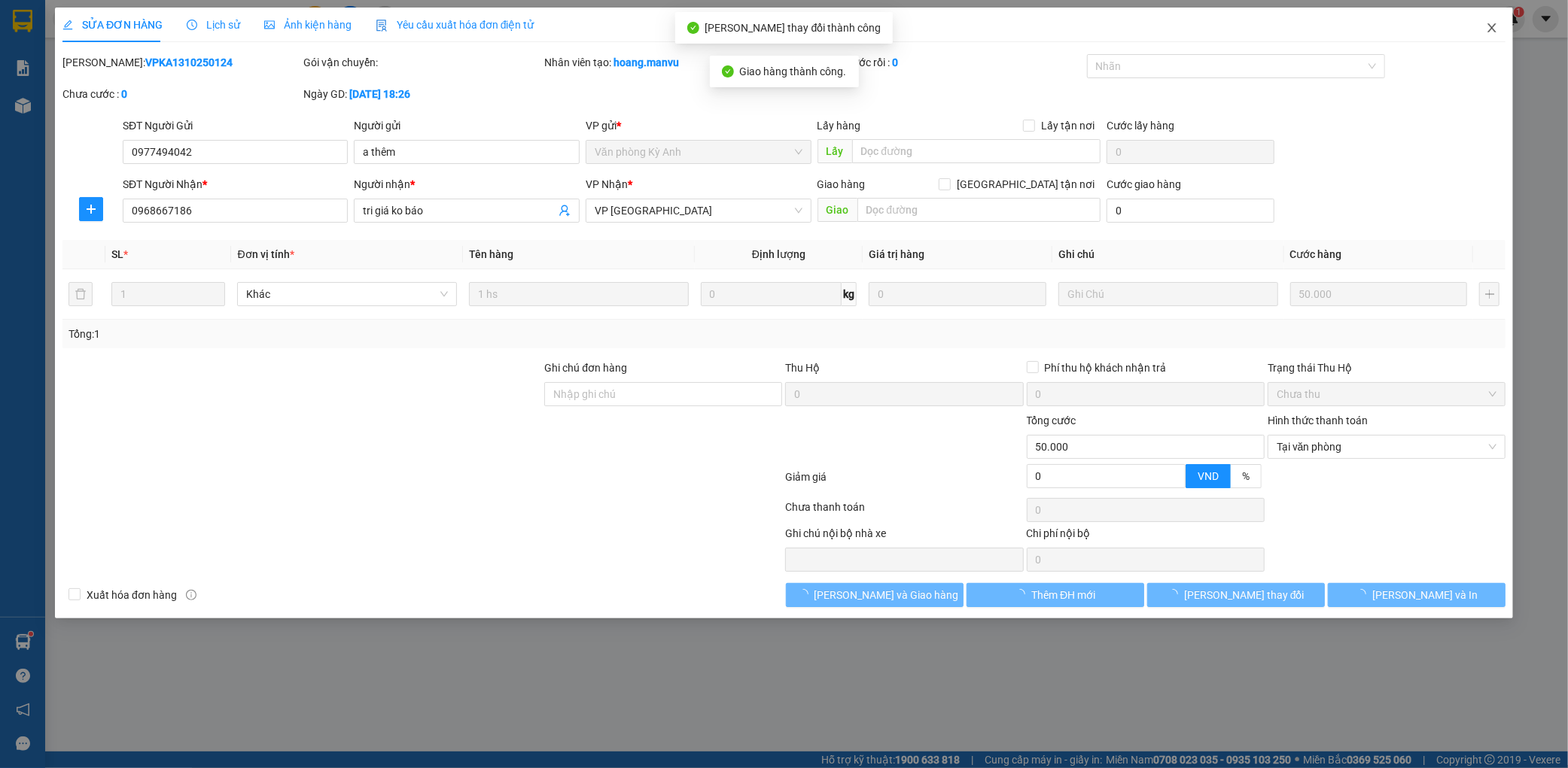
drag, startPoint x: 1493, startPoint y: 28, endPoint x: 384, endPoint y: 1, distance: 1109.3
click at [1492, 28] on icon "close" at bounding box center [1491, 27] width 9 height 9
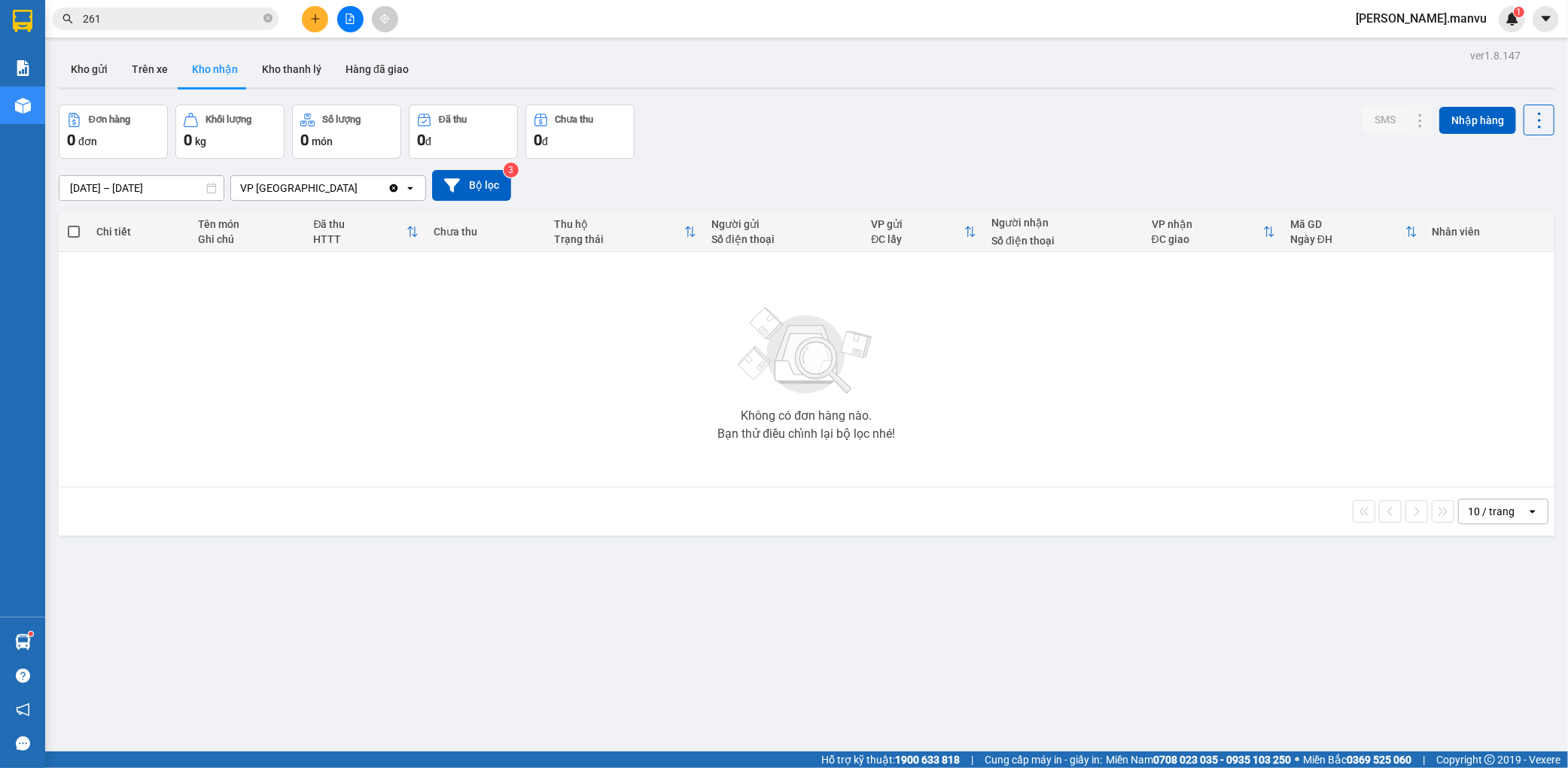
click at [354, 13] on icon "file-add" at bounding box center [349, 18] width 10 height 10
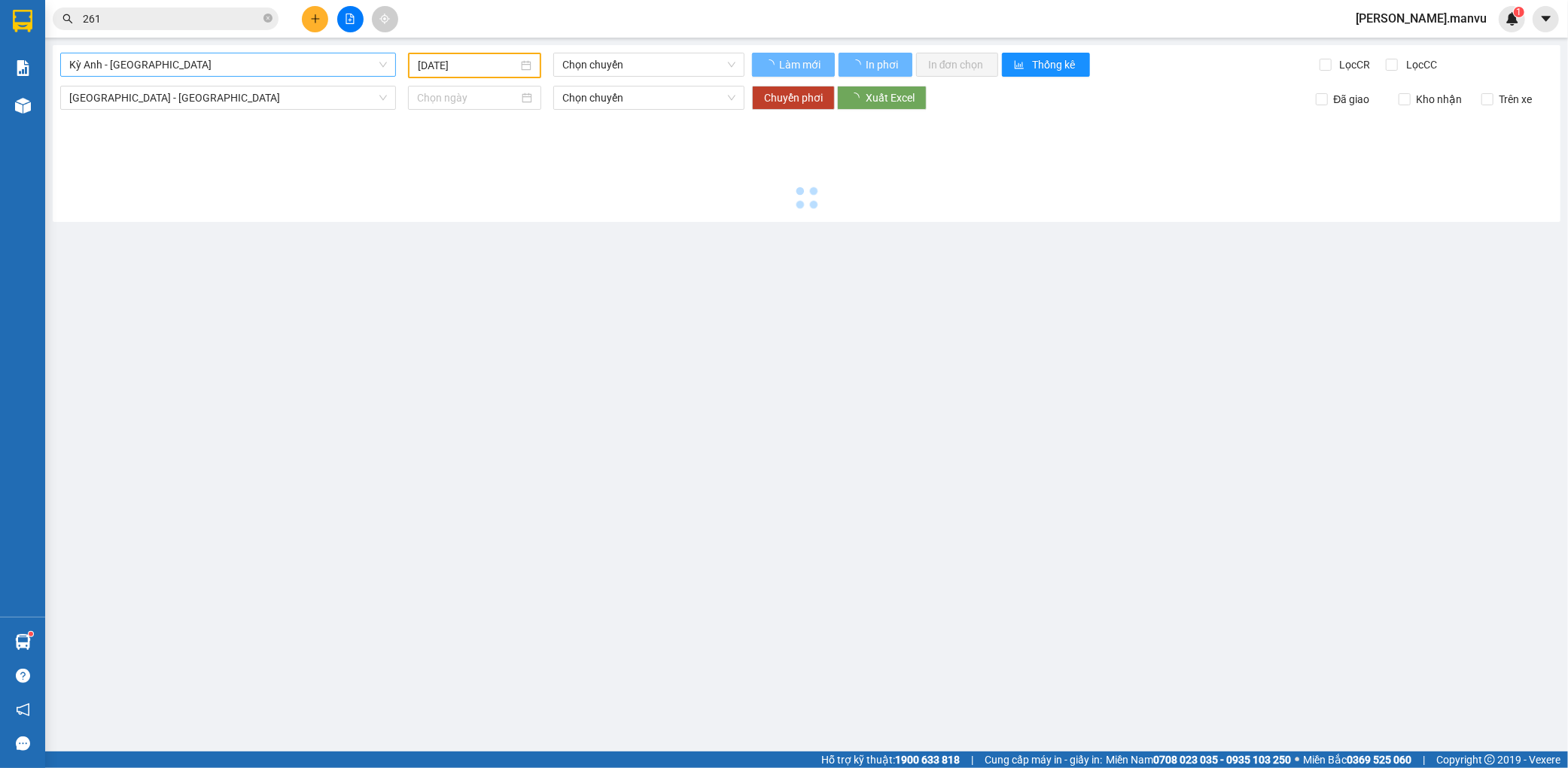
type input "[DATE]"
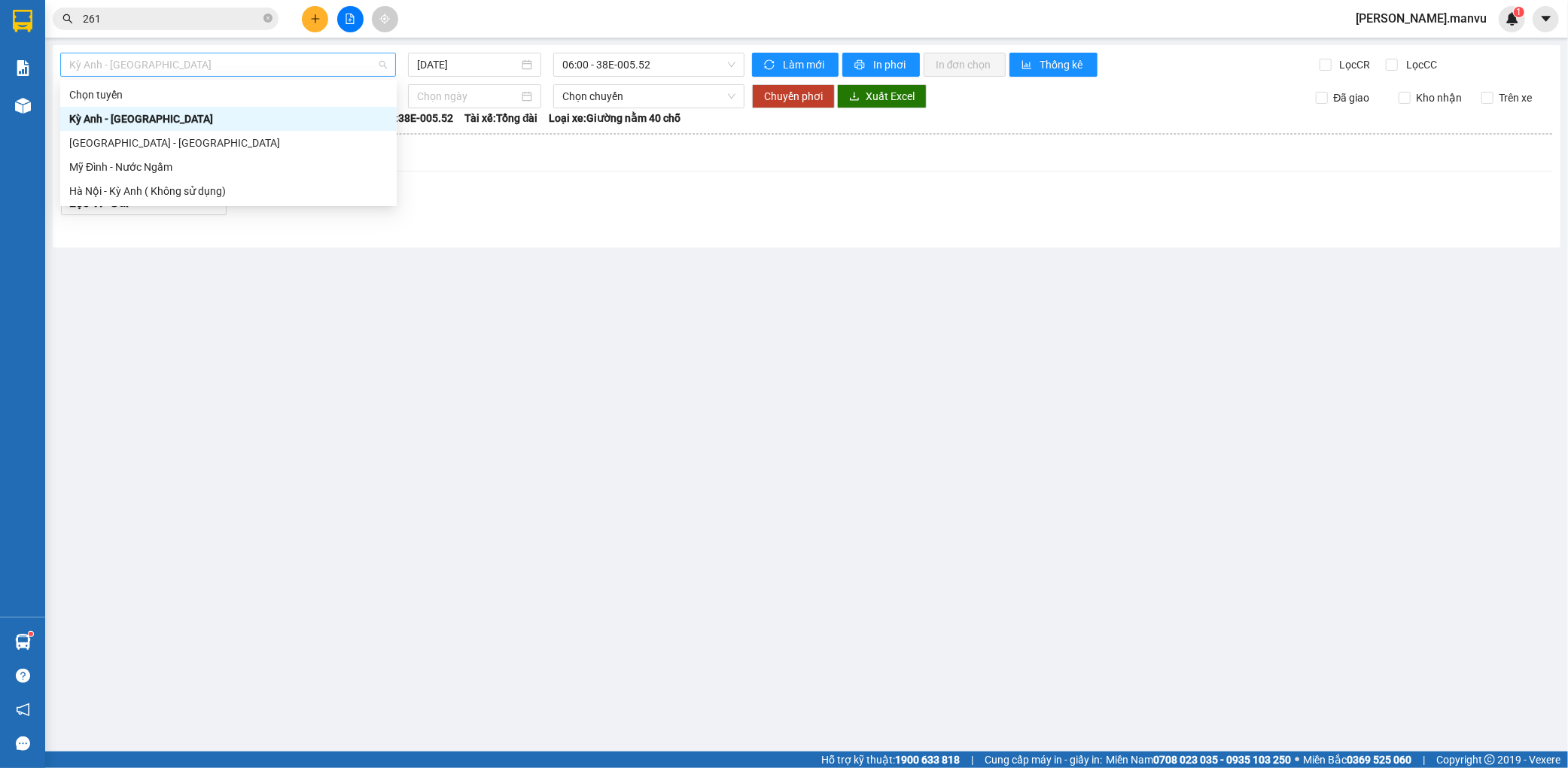
click at [284, 56] on span "Kỳ Anh - [GEOGRAPHIC_DATA]" at bounding box center [228, 65] width 318 height 23
click at [155, 143] on div "[GEOGRAPHIC_DATA] - [GEOGRAPHIC_DATA]" at bounding box center [229, 142] width 319 height 16
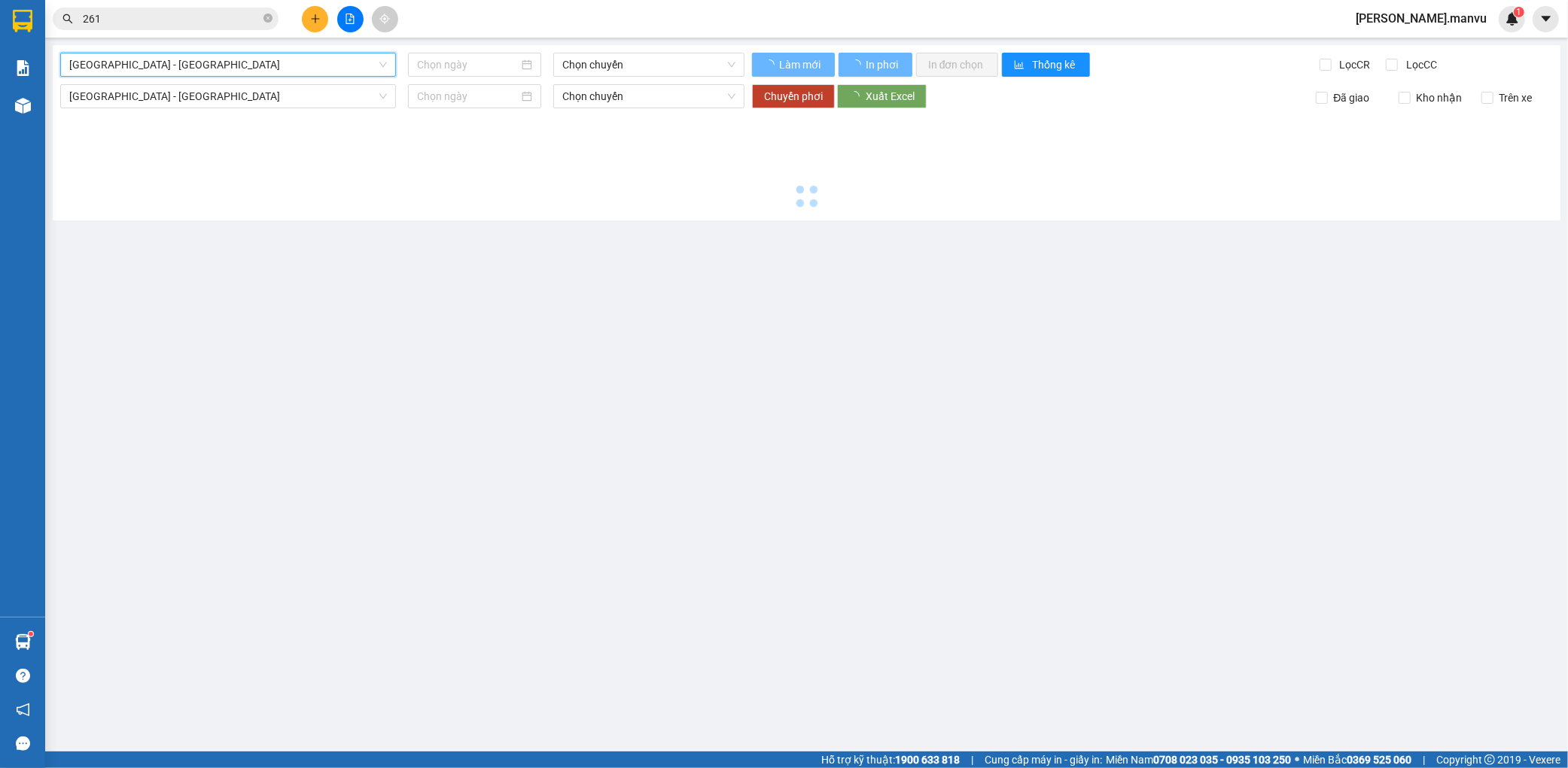
type input "[DATE]"
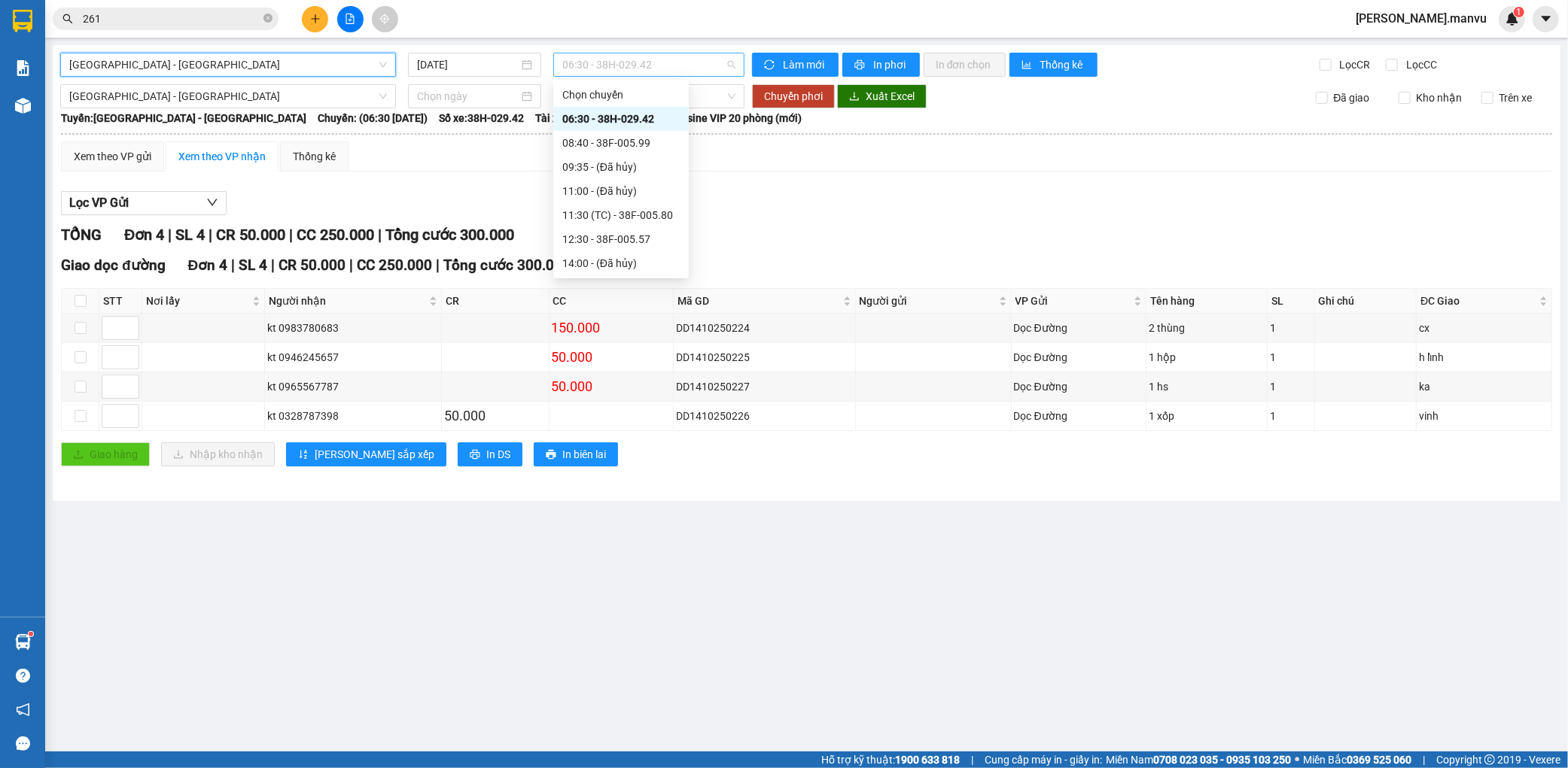
click at [647, 66] on span "06:30 - 38H-029.42" at bounding box center [648, 65] width 173 height 23
click at [646, 231] on div "21:55 - 38H-029.22" at bounding box center [620, 239] width 117 height 16
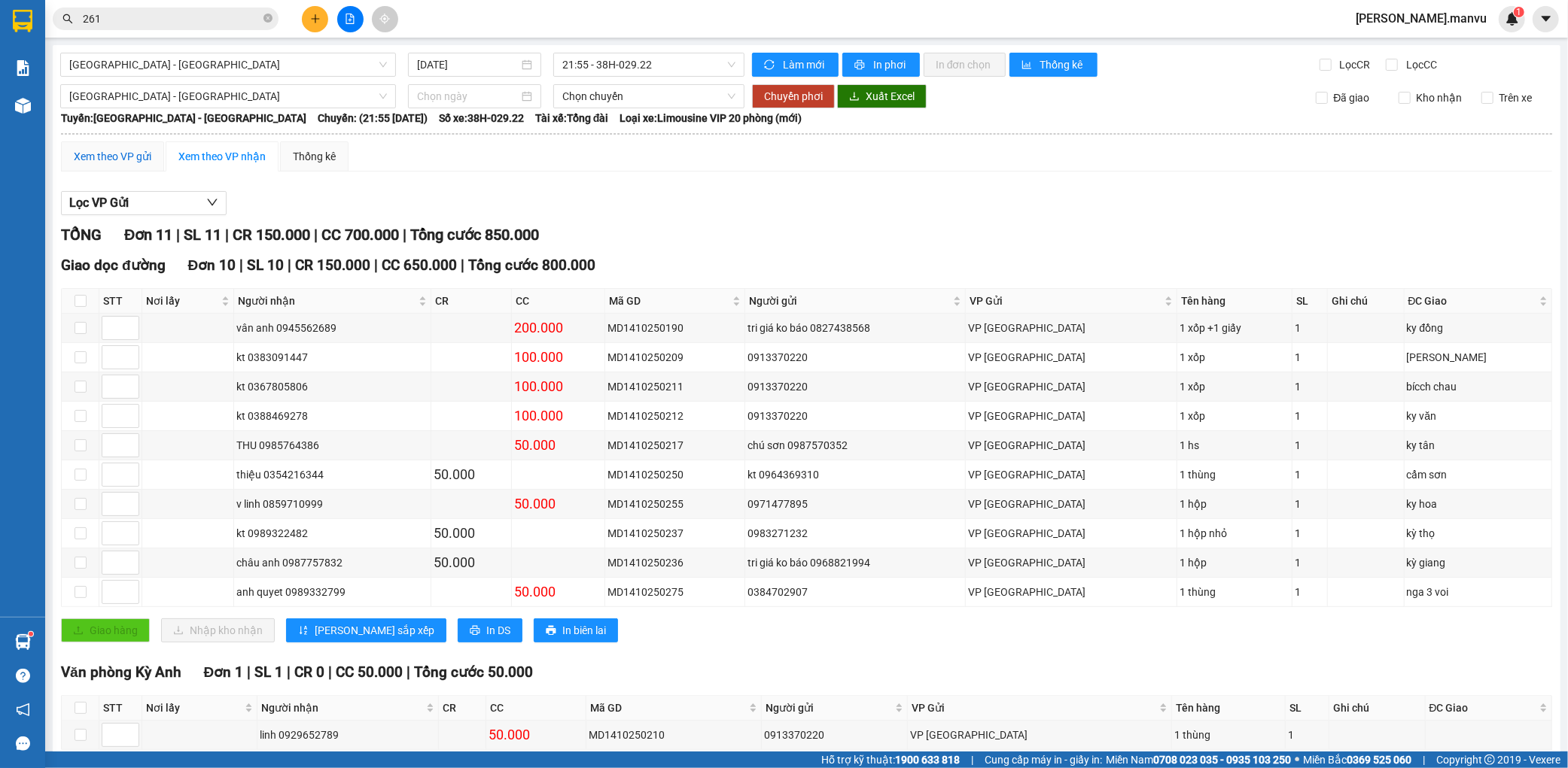
click at [132, 161] on div "Xem theo VP gửi" at bounding box center [112, 156] width 77 height 16
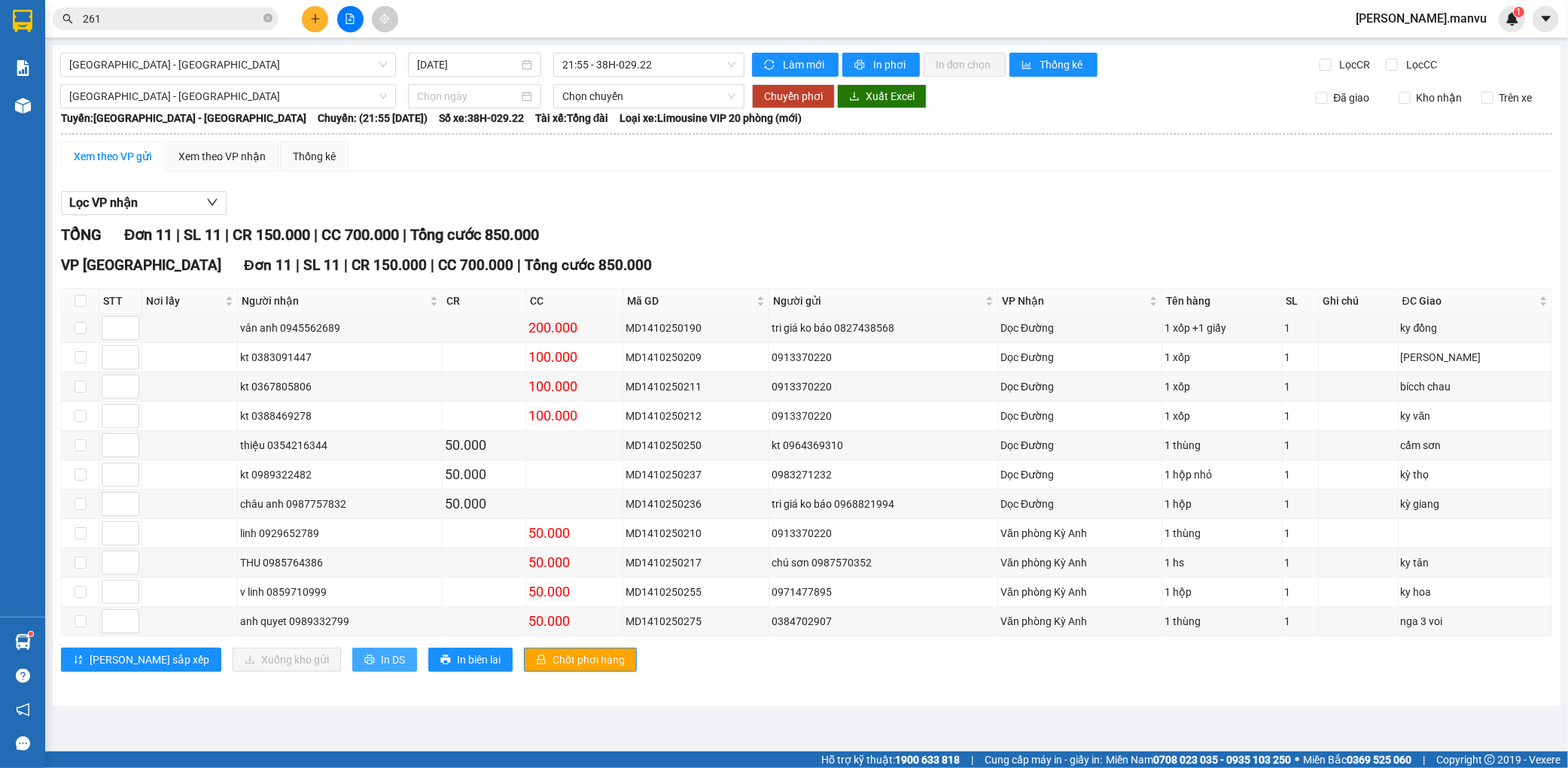
click at [381, 667] on span "In DS" at bounding box center [392, 659] width 24 height 16
